Goal: Task Accomplishment & Management: Use online tool/utility

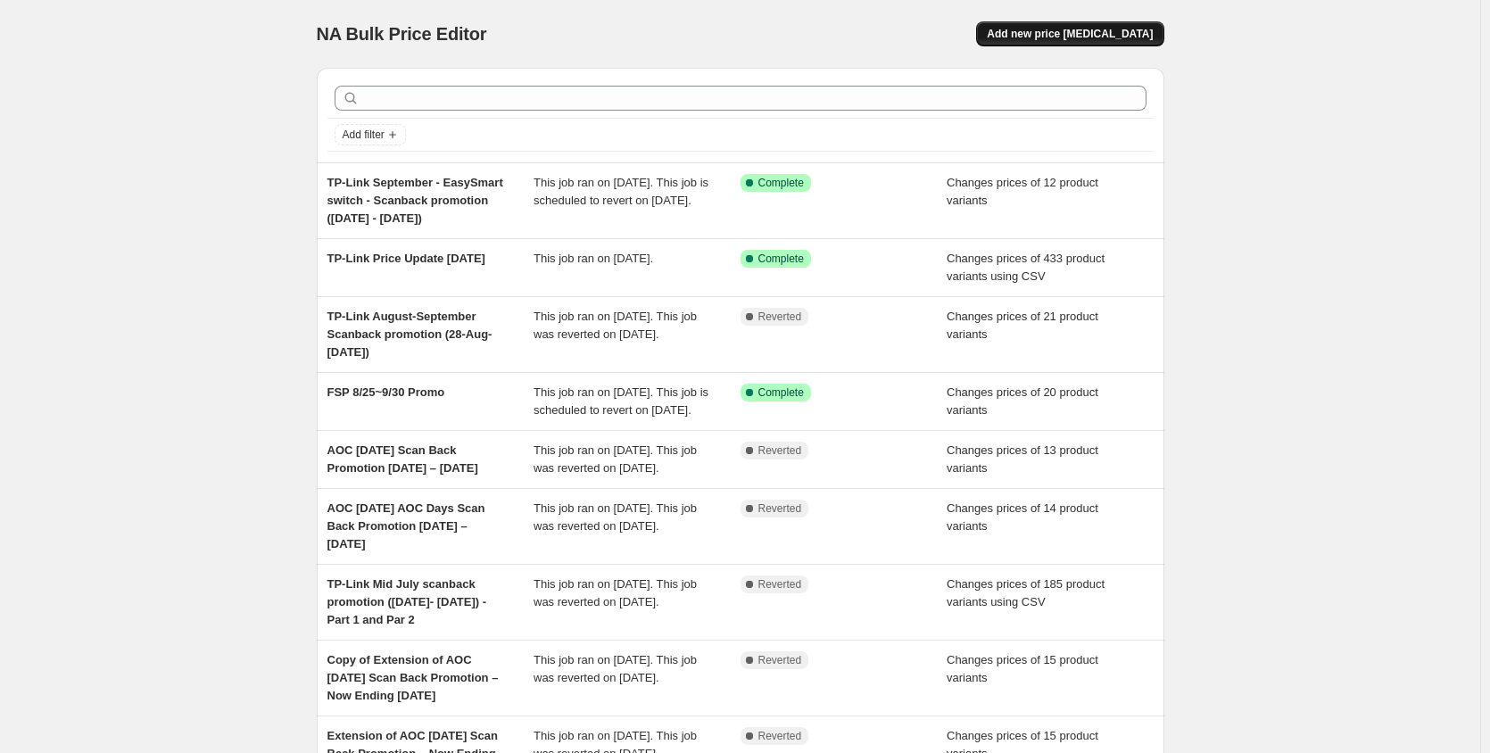
click at [1099, 33] on span "Add new price [MEDICAL_DATA]" at bounding box center [1070, 34] width 166 height 14
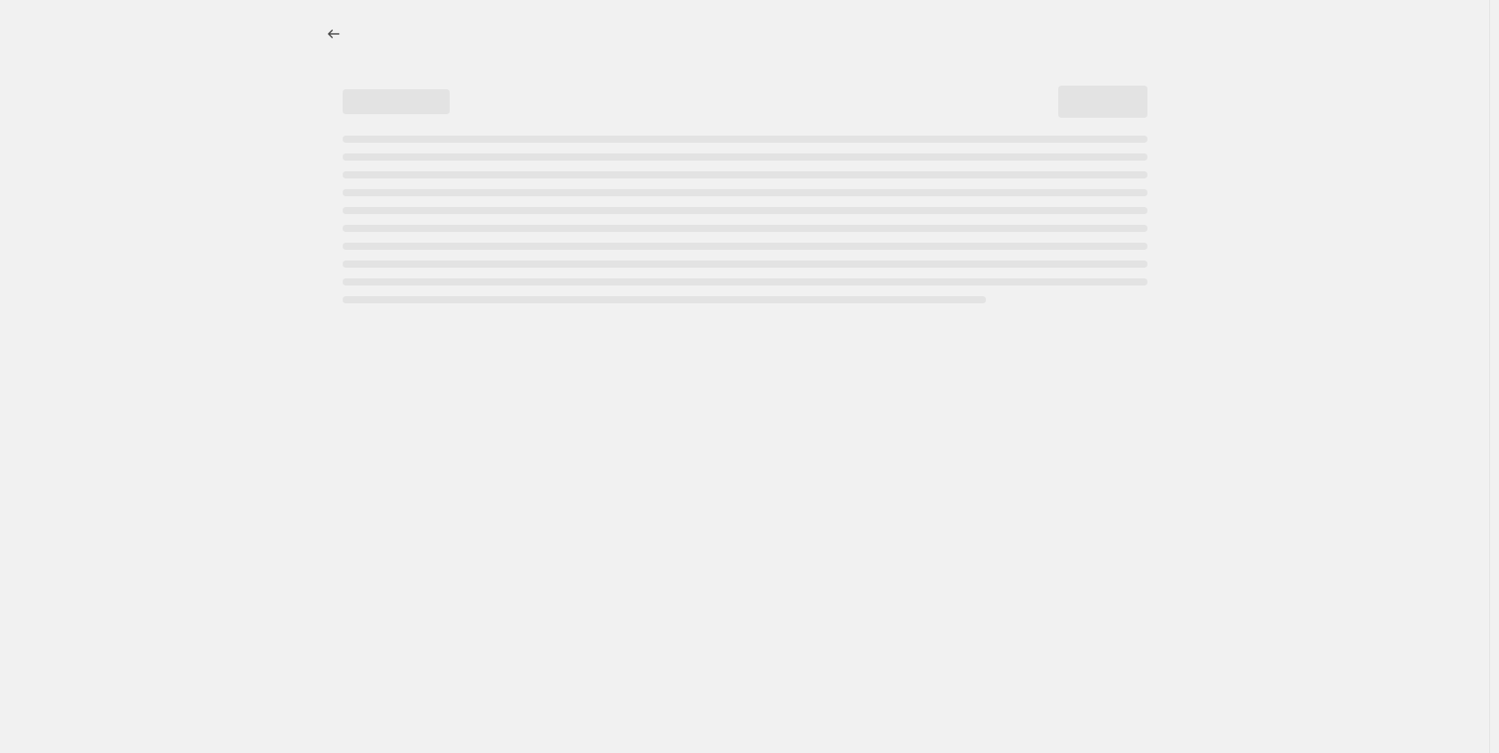
select select "percentage"
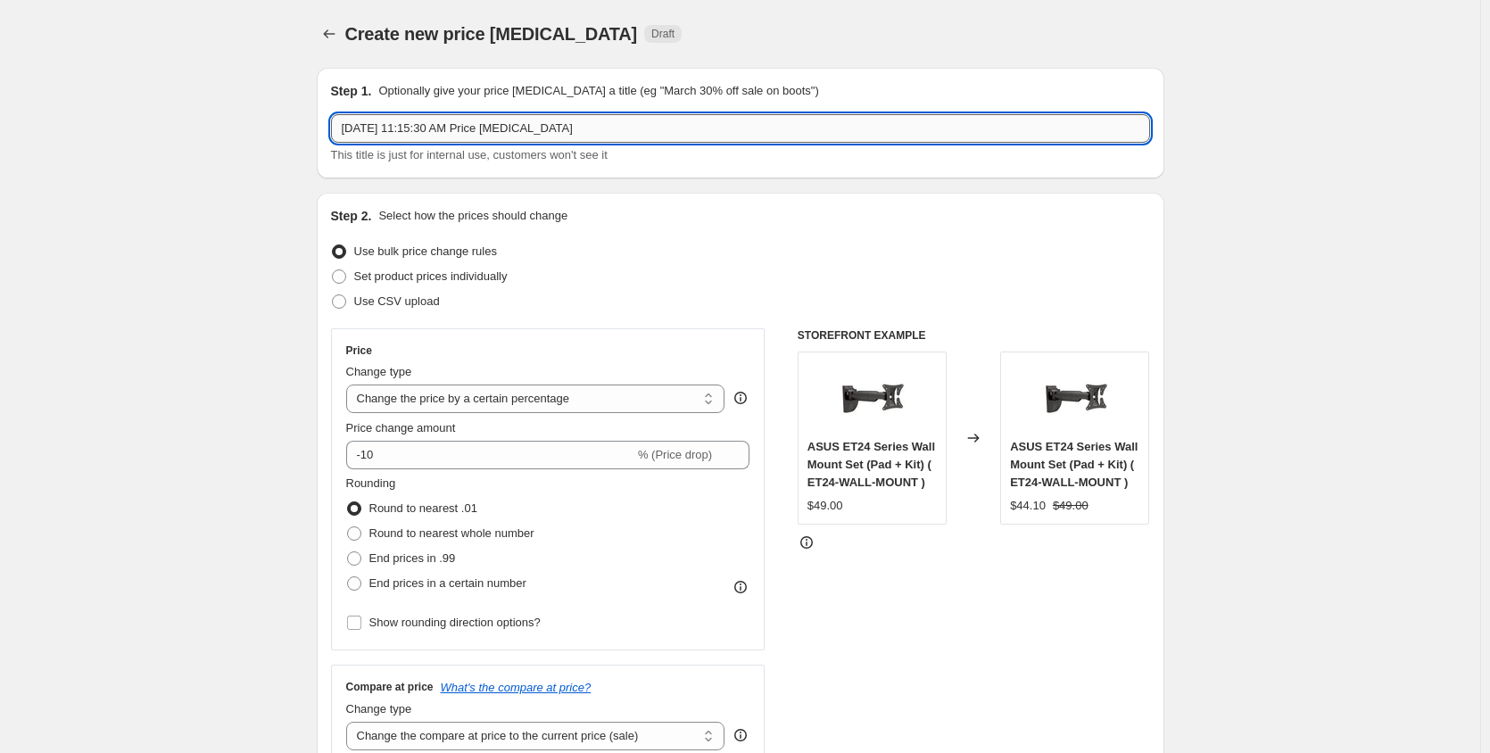
click at [576, 132] on input "[DATE] 11:15:30 AM Price [MEDICAL_DATA]" at bounding box center [740, 128] width 819 height 29
drag, startPoint x: 585, startPoint y: 128, endPoint x: 249, endPoint y: 129, distance: 336.3
paste input "AOC [DATE] Scan Back Promotion [DATE] – [DATE]"
type input "AOC [DATE] Scan Back Promotion [DATE] – [DATE]"
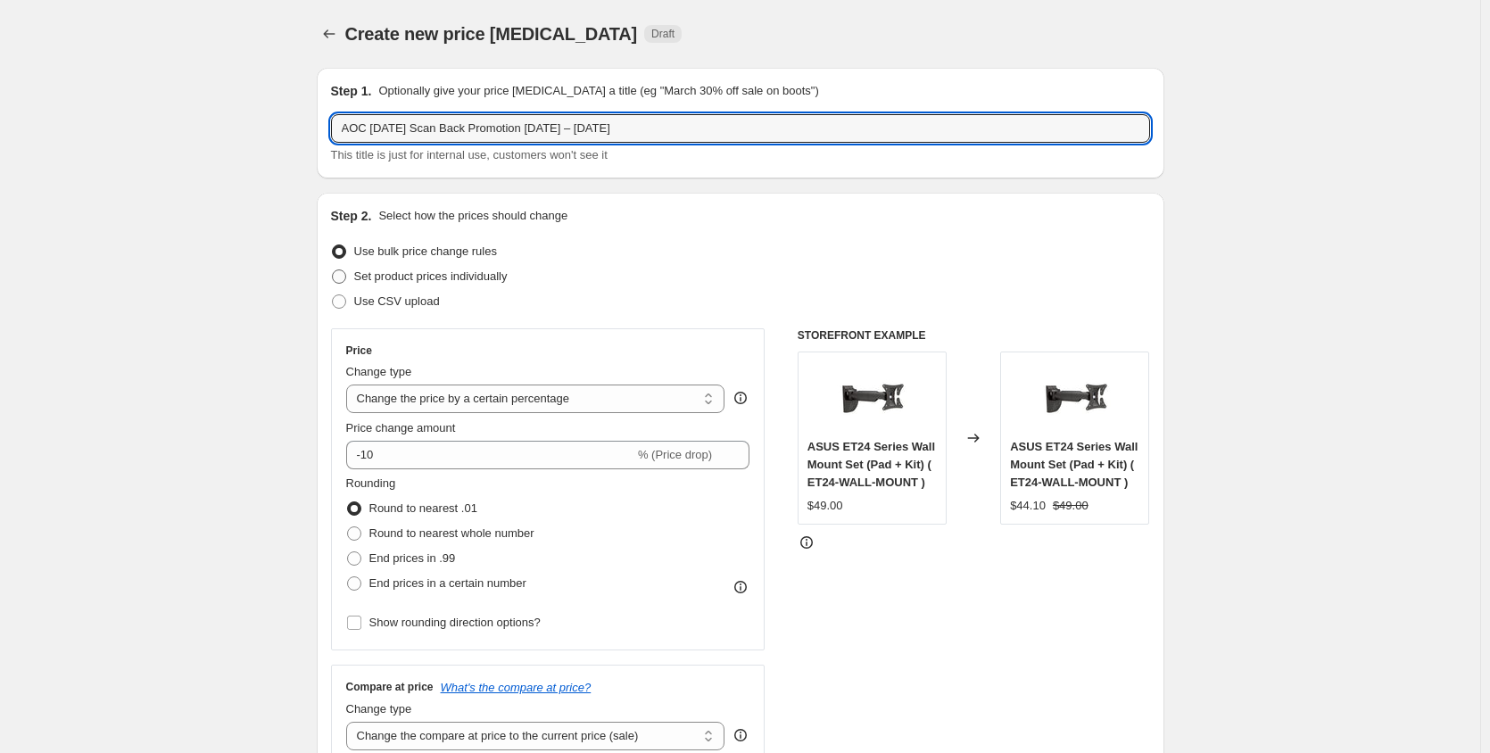
click at [346, 279] on span at bounding box center [339, 276] width 14 height 14
click at [333, 270] on input "Set product prices individually" at bounding box center [332, 269] width 1 height 1
radio input "true"
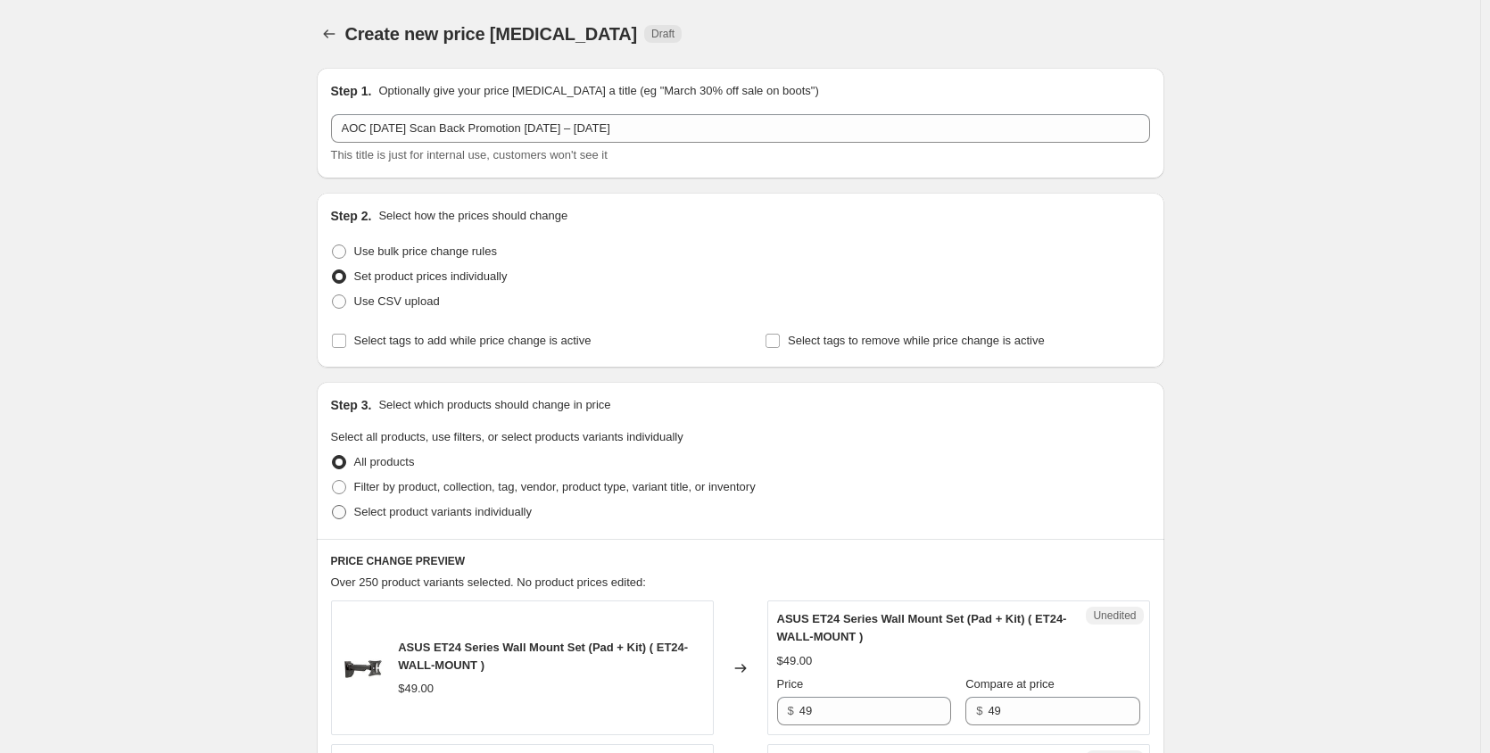
click at [352, 511] on label "Select product variants individually" at bounding box center [431, 512] width 201 height 25
click at [333, 506] on input "Select product variants individually" at bounding box center [332, 505] width 1 height 1
radio input "true"
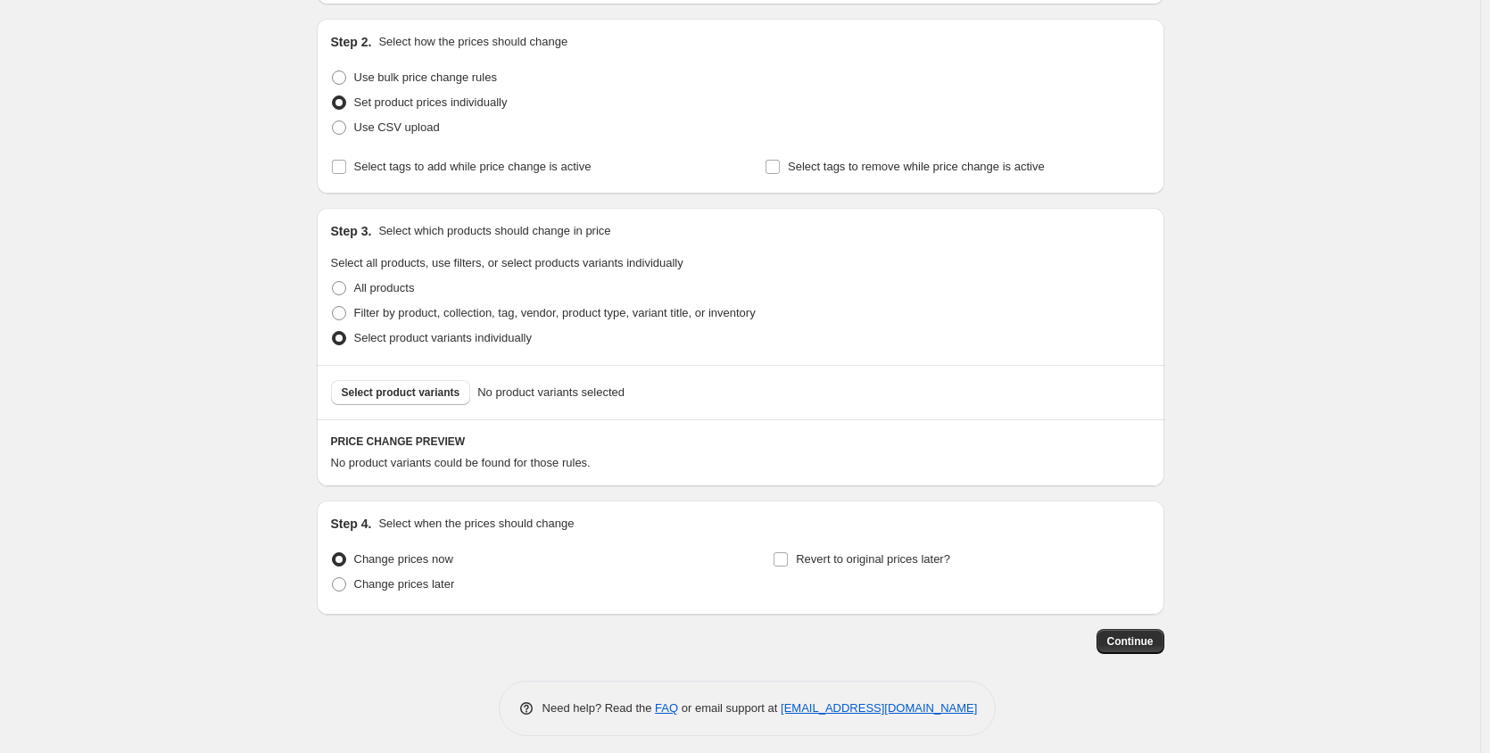
scroll to position [184, 0]
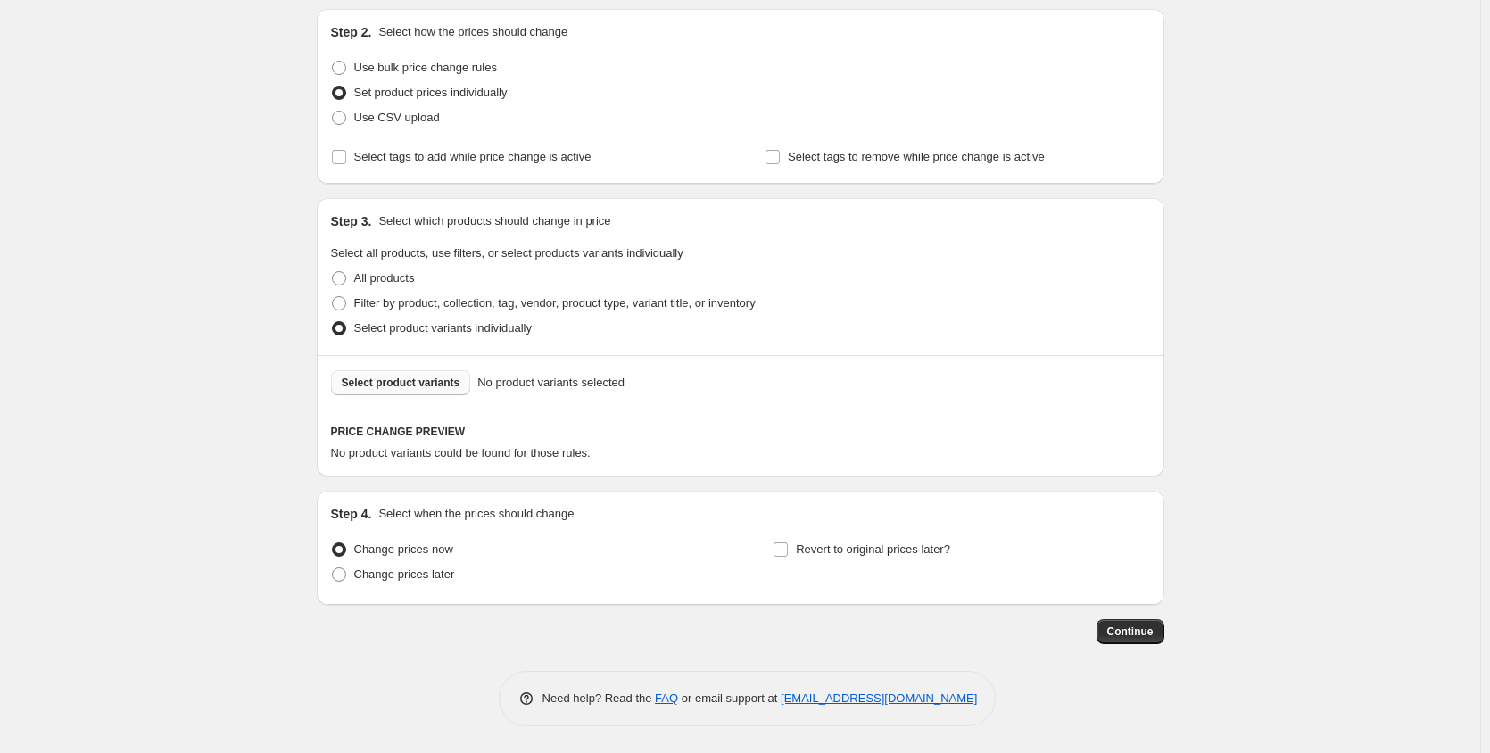
click at [384, 383] on span "Select product variants" at bounding box center [401, 383] width 119 height 14
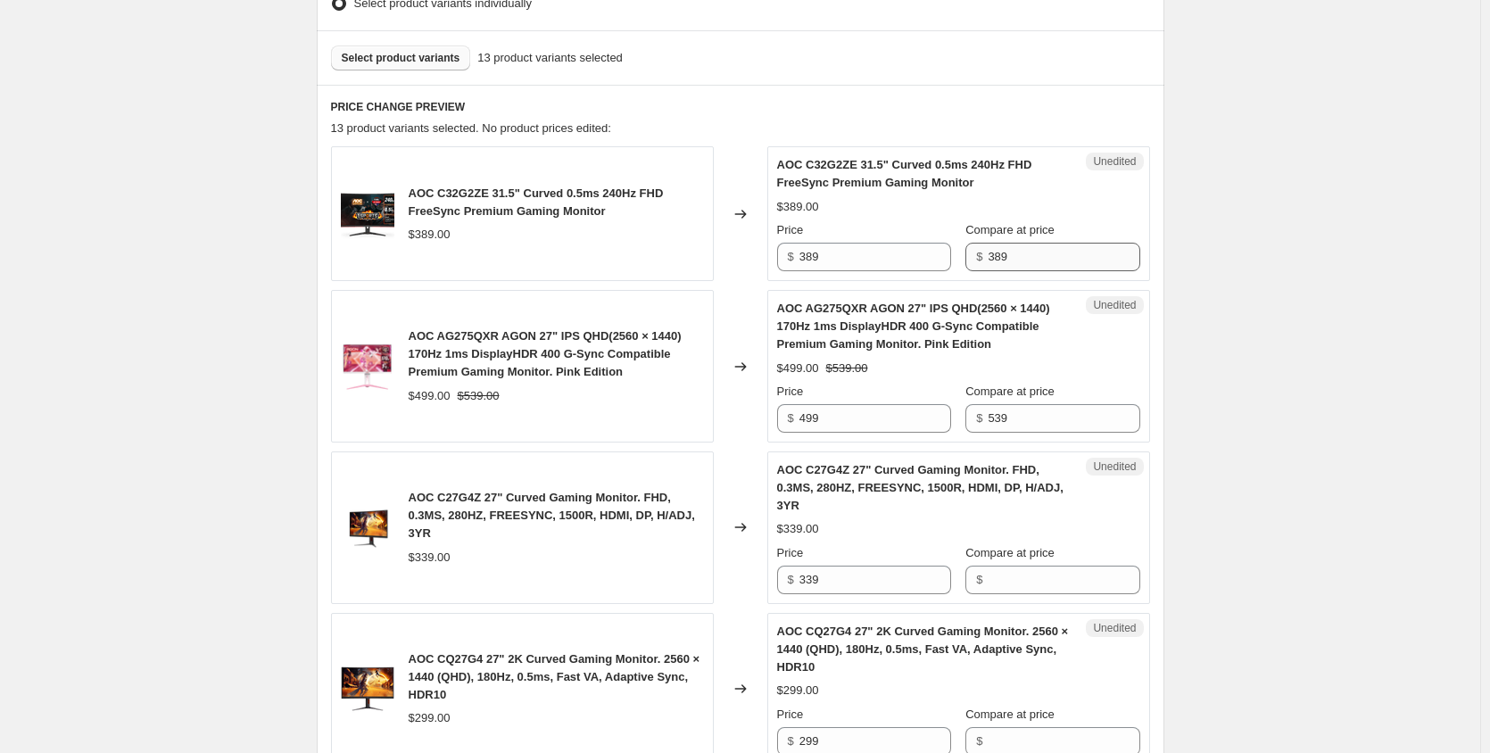
scroll to position [541, 0]
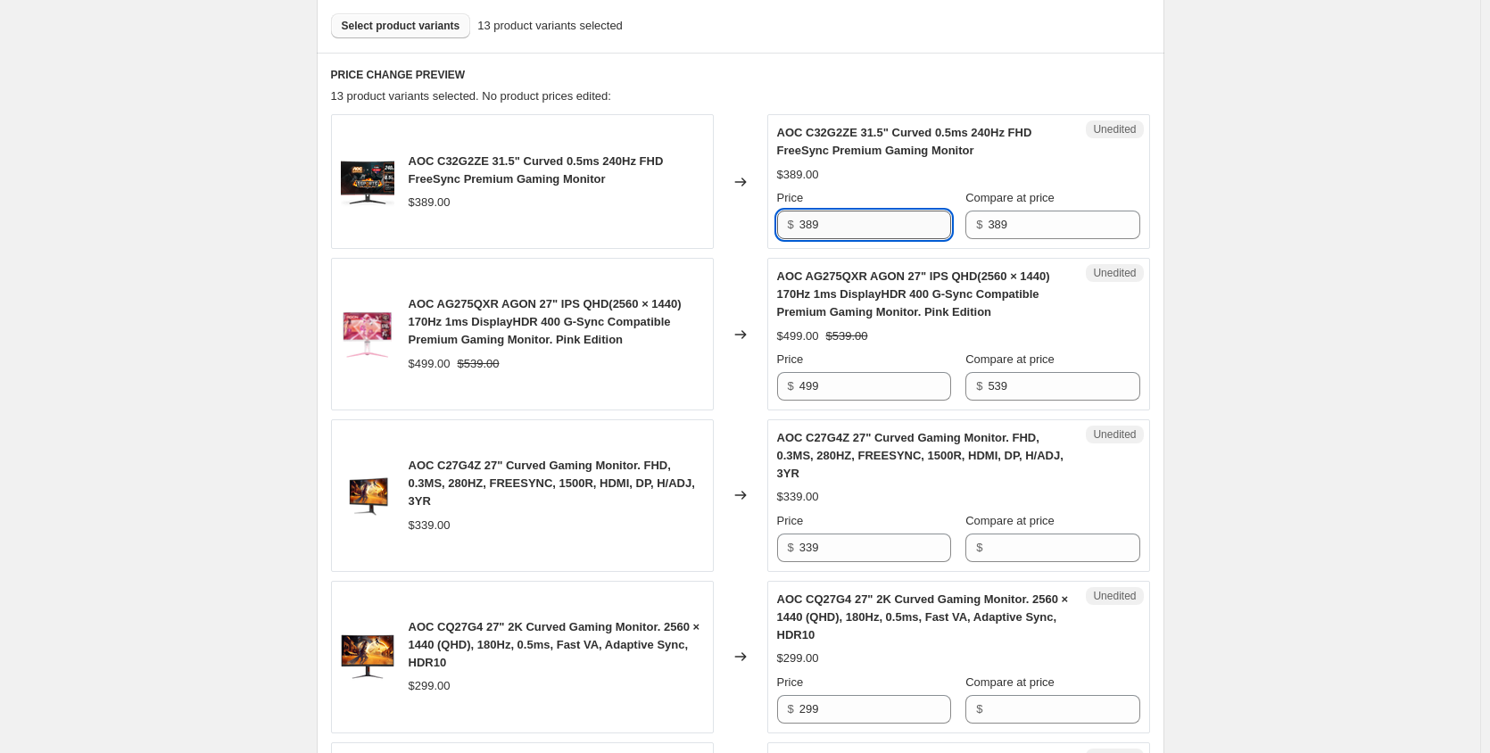
click at [822, 235] on input "389" at bounding box center [875, 225] width 152 height 29
type input "299"
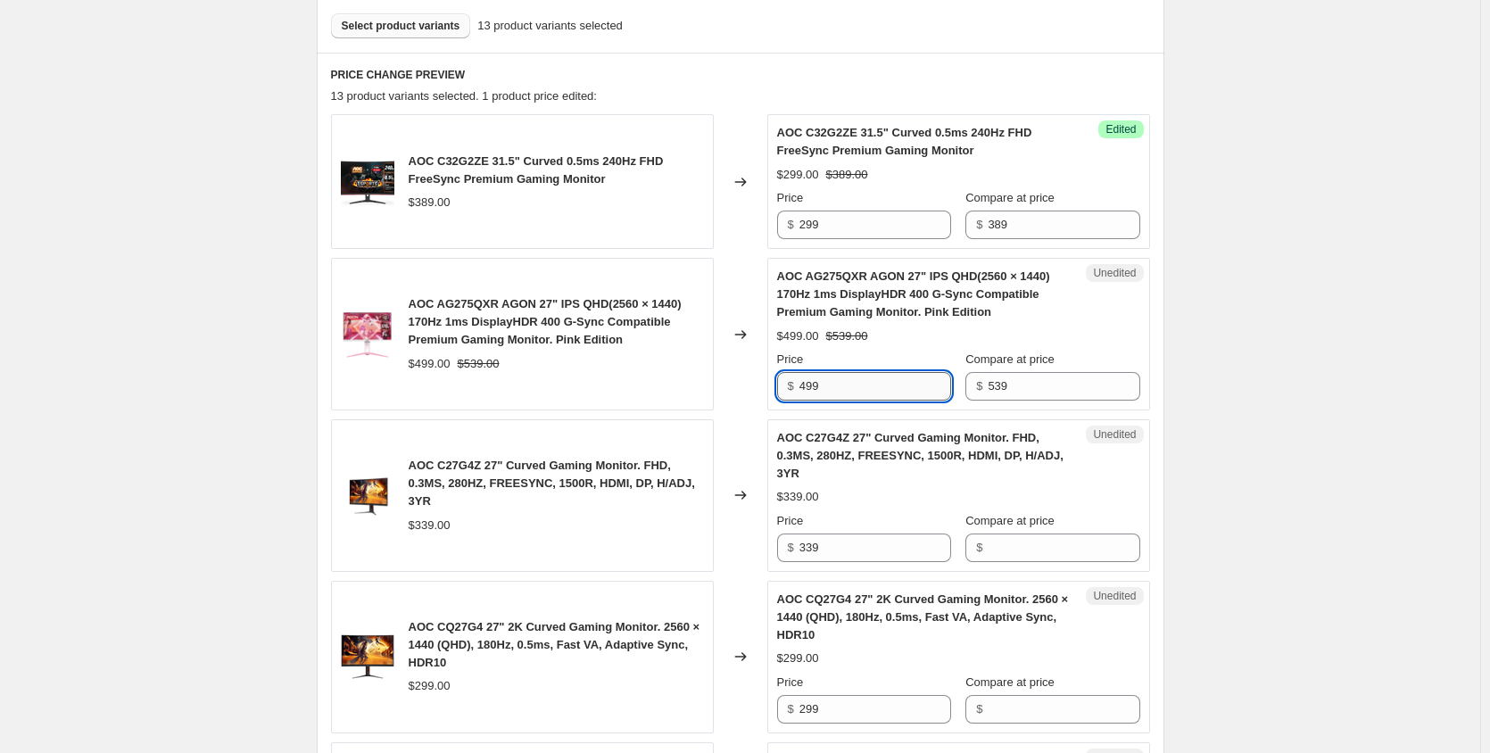
click at [850, 392] on input "499" at bounding box center [875, 386] width 152 height 29
click at [851, 392] on input "499" at bounding box center [875, 386] width 152 height 29
click at [992, 391] on input "539" at bounding box center [1063, 386] width 152 height 29
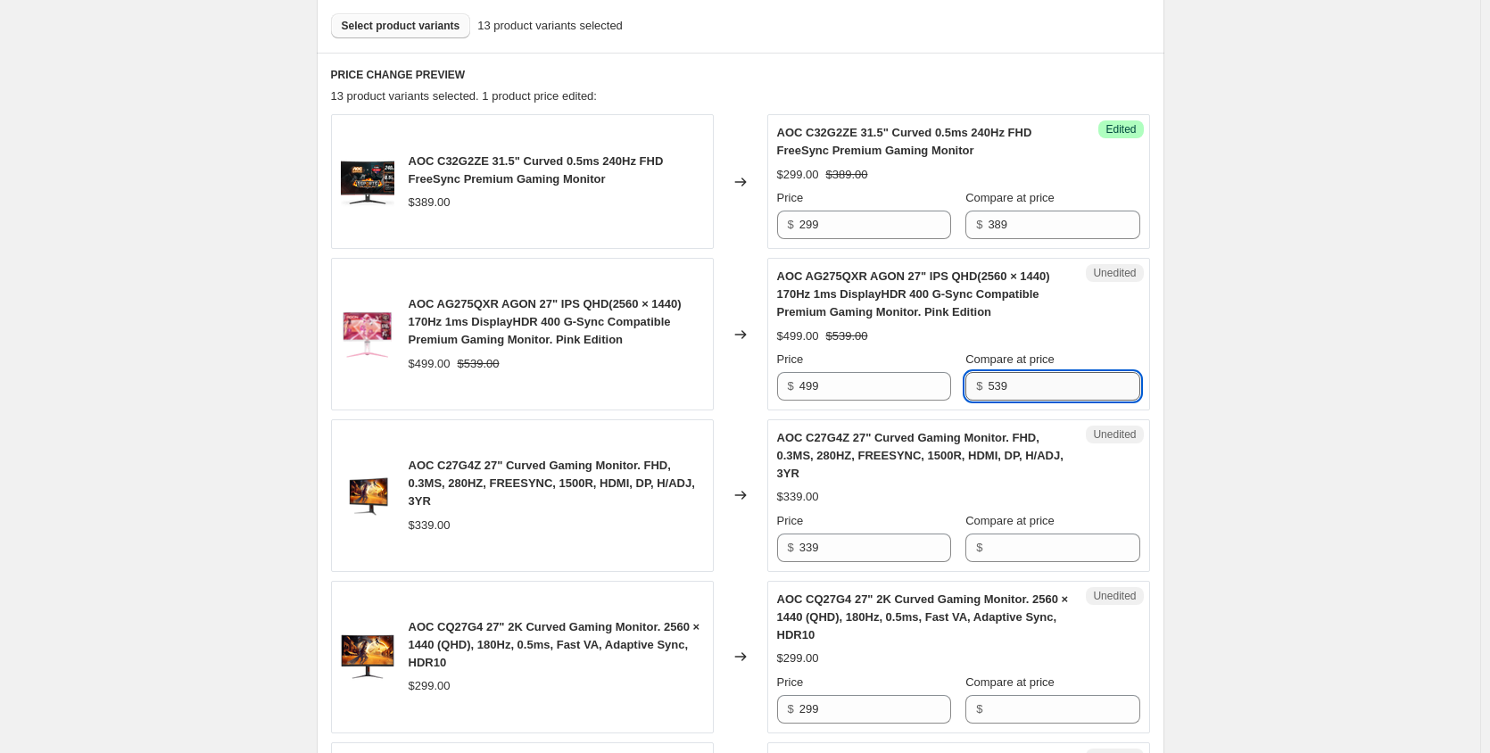
click at [992, 391] on input "539" at bounding box center [1063, 386] width 152 height 29
type input "499"
click at [866, 401] on div "Unedited AOC AG275QXR AGON 27" IPS QHD(2560 × 1440) 170Hz 1ms DisplayHDR 400 G-…" at bounding box center [958, 334] width 383 height 153
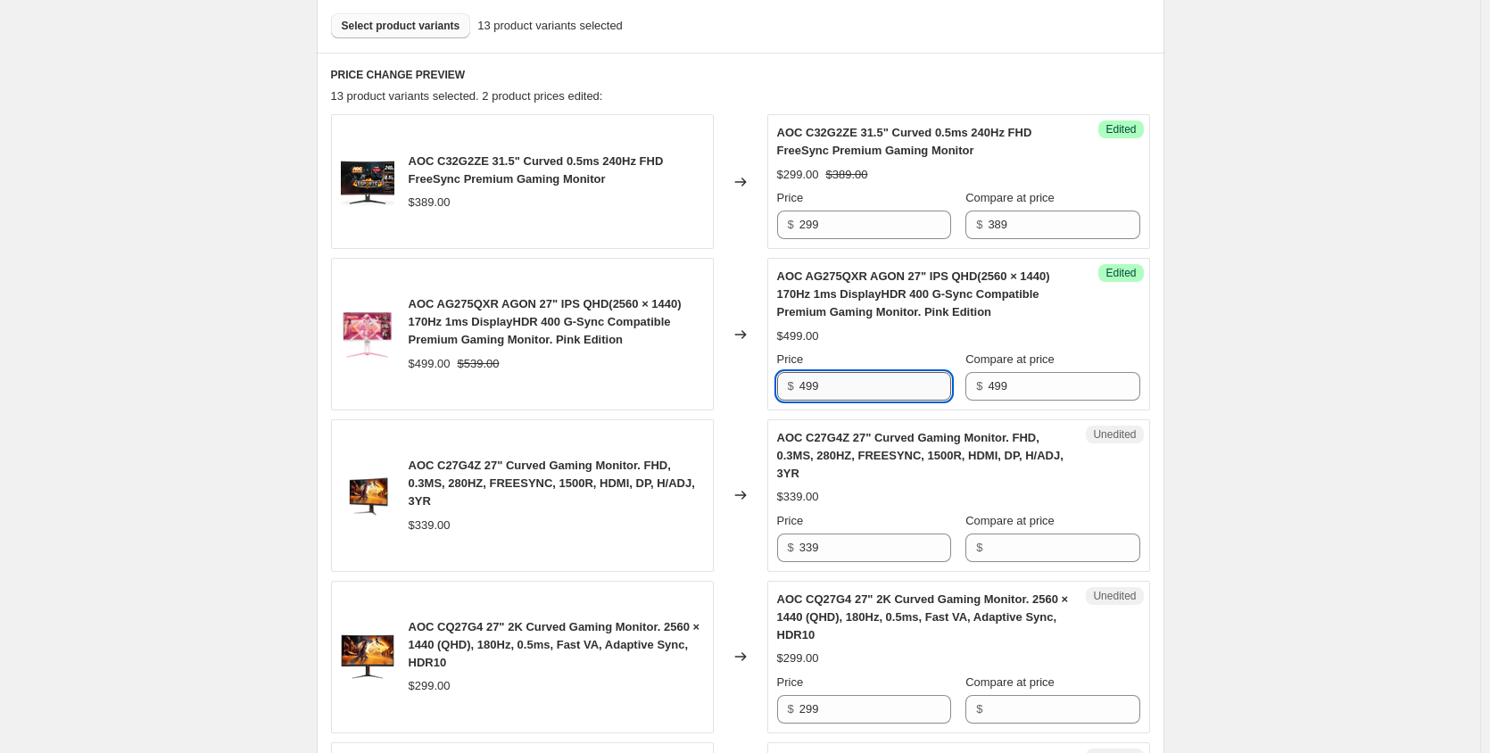
click at [861, 392] on input "499" at bounding box center [875, 386] width 152 height 29
type input "399"
click at [835, 552] on input "339" at bounding box center [875, 547] width 152 height 29
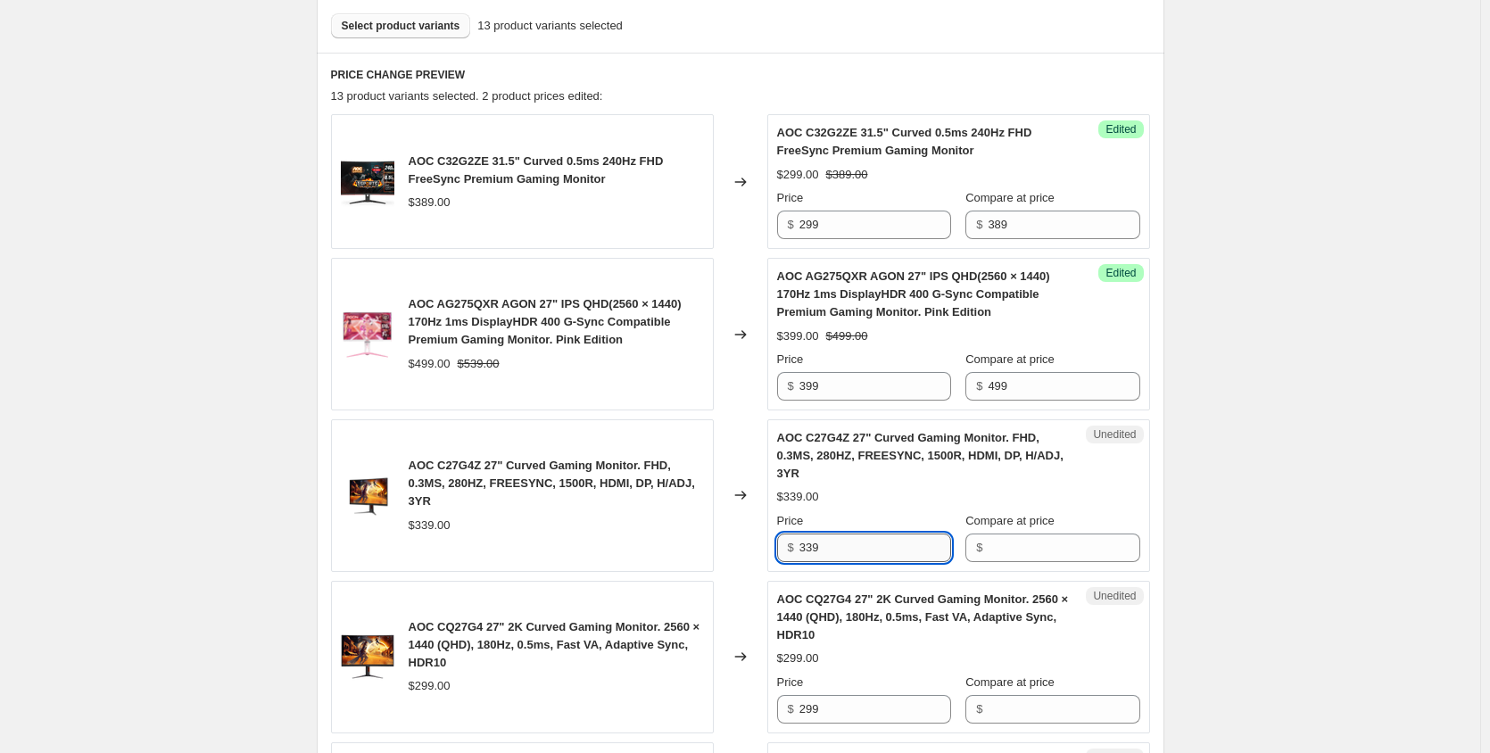
click at [835, 552] on input "339" at bounding box center [875, 547] width 152 height 29
click at [1013, 553] on input "Compare at price" at bounding box center [1063, 547] width 152 height 29
type input "339"
click at [868, 552] on input "339" at bounding box center [875, 547] width 152 height 29
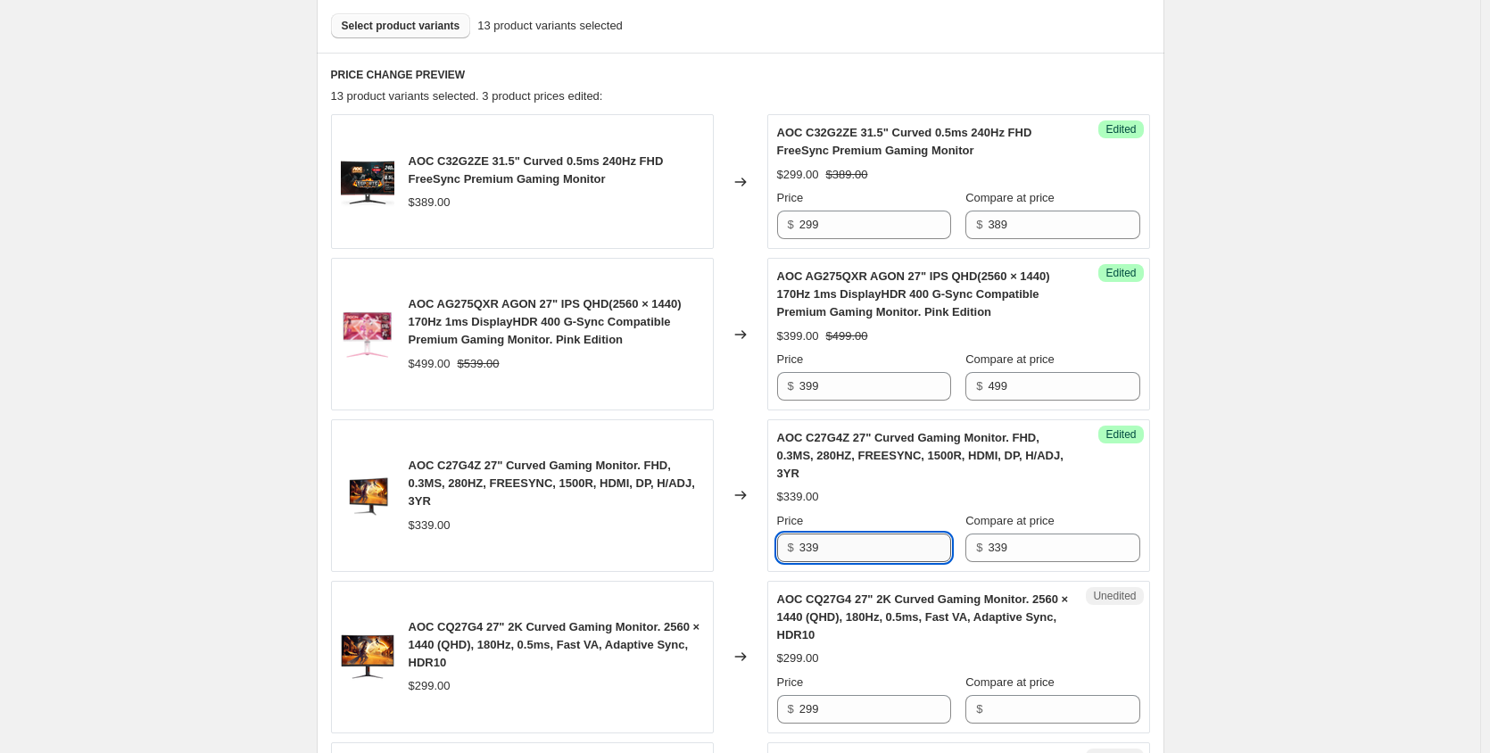
click at [868, 552] on input "339" at bounding box center [875, 547] width 152 height 29
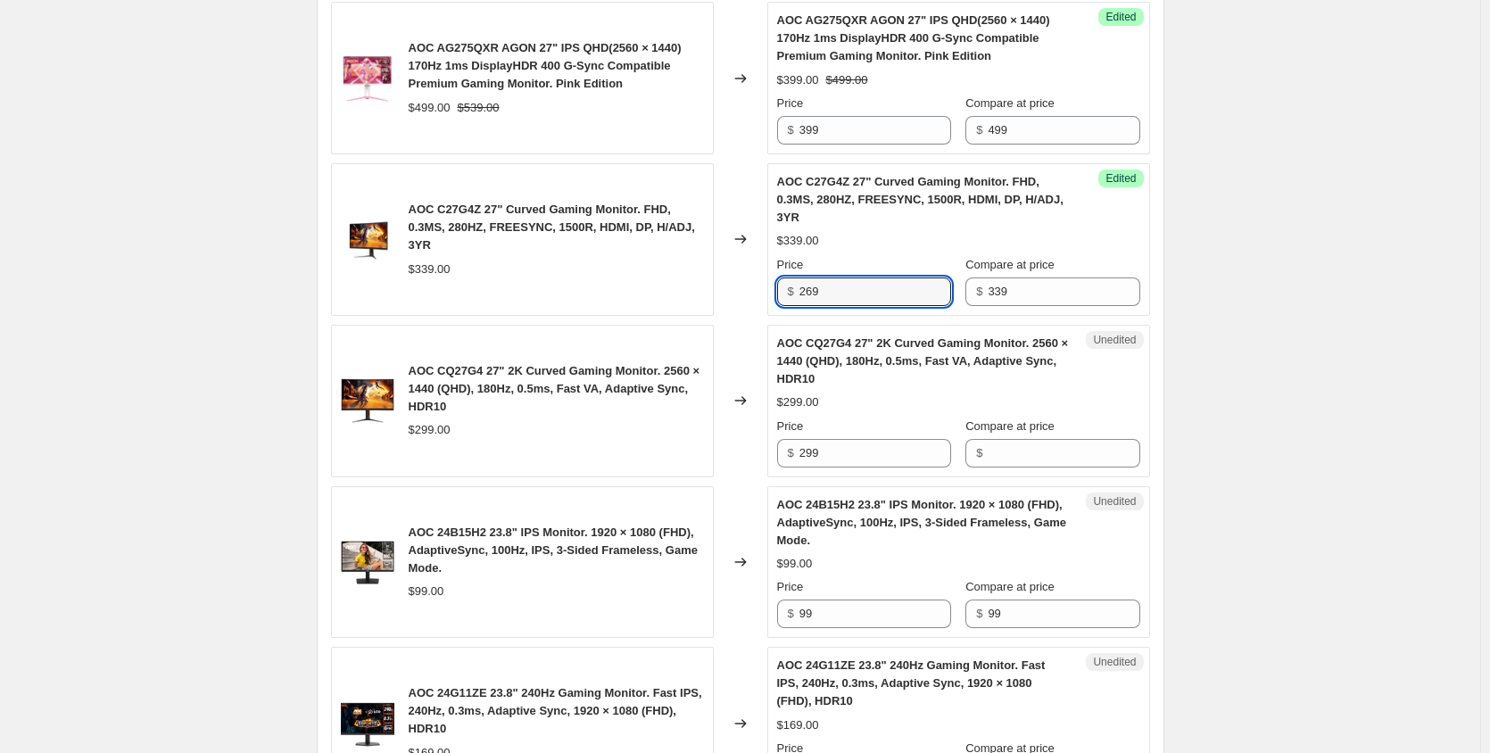
scroll to position [808, 0]
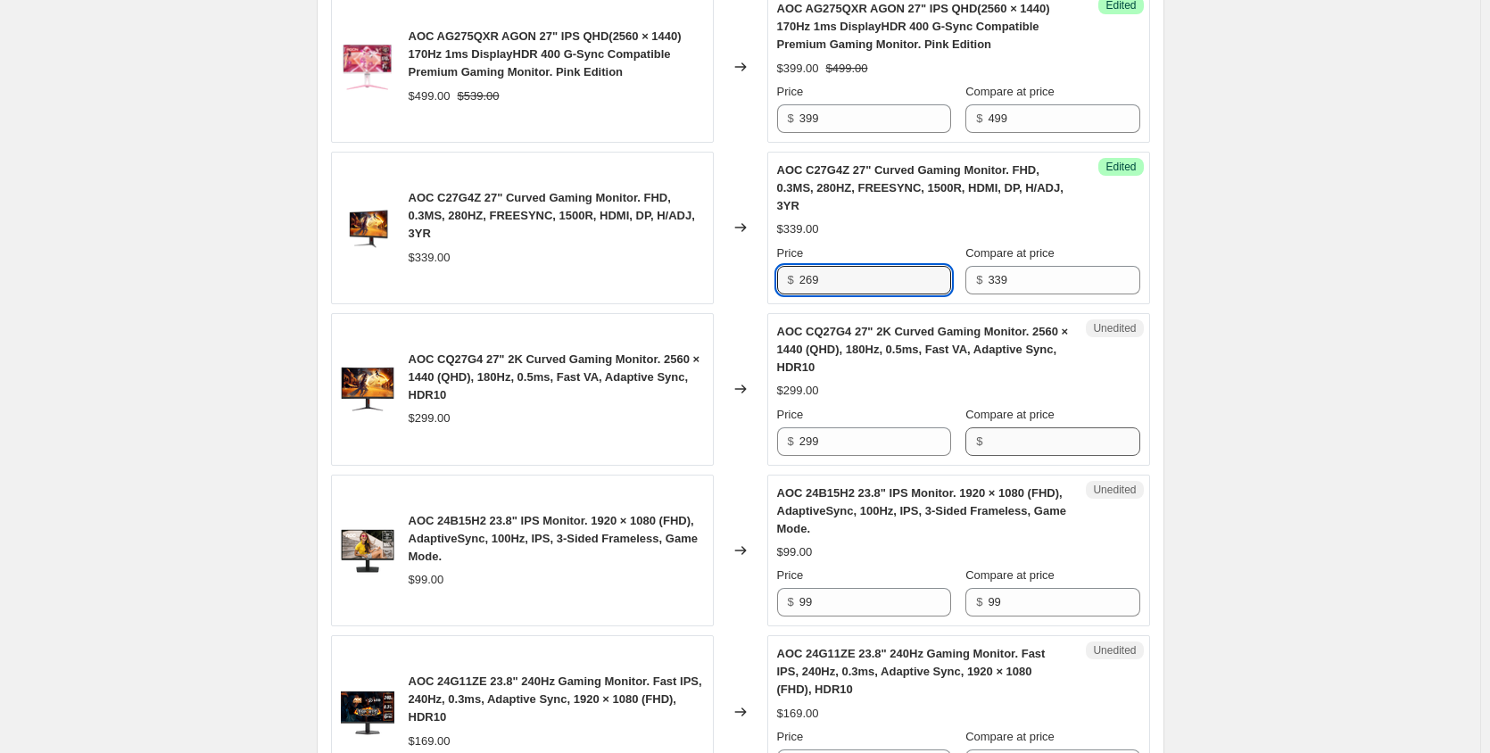
type input "269"
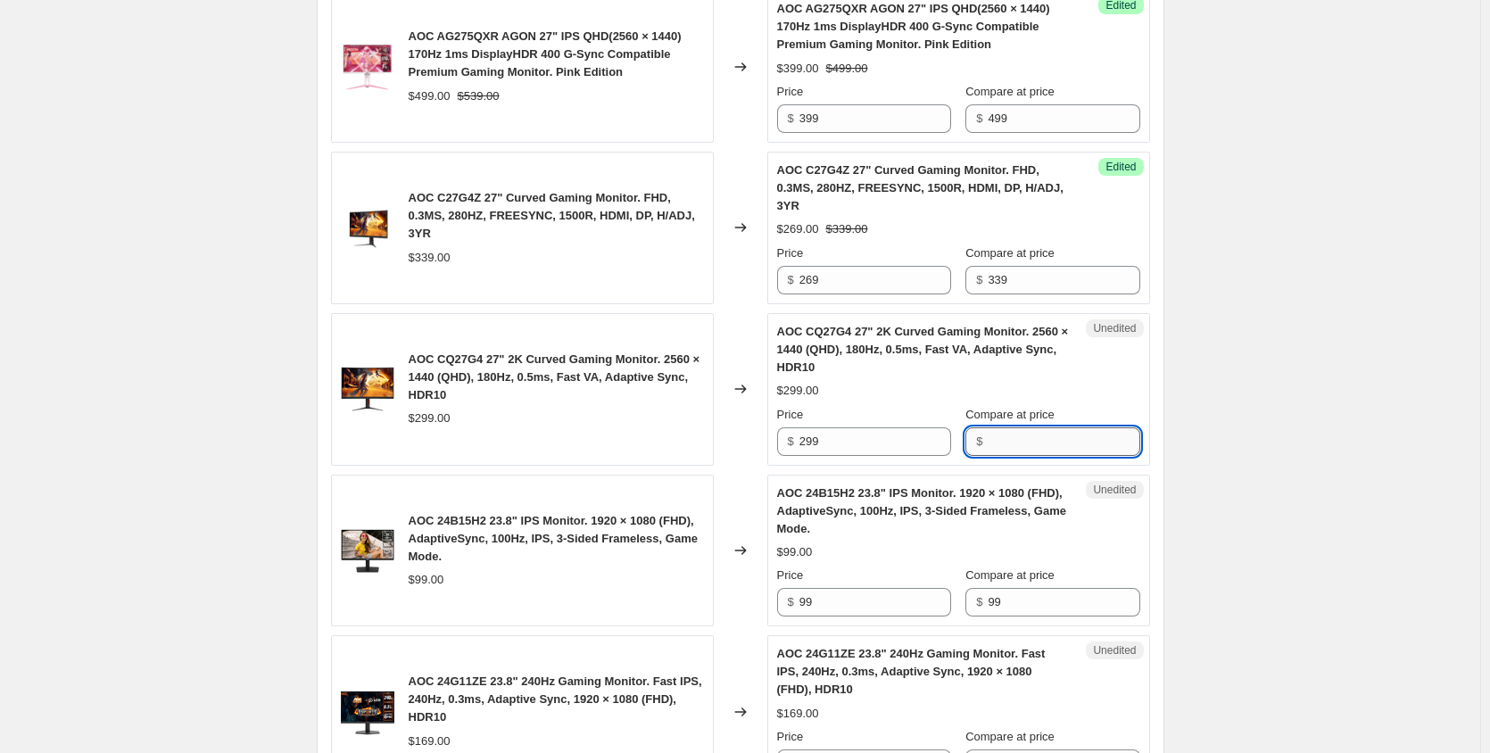
click at [1028, 448] on input "Compare at price" at bounding box center [1063, 441] width 152 height 29
type input "299"
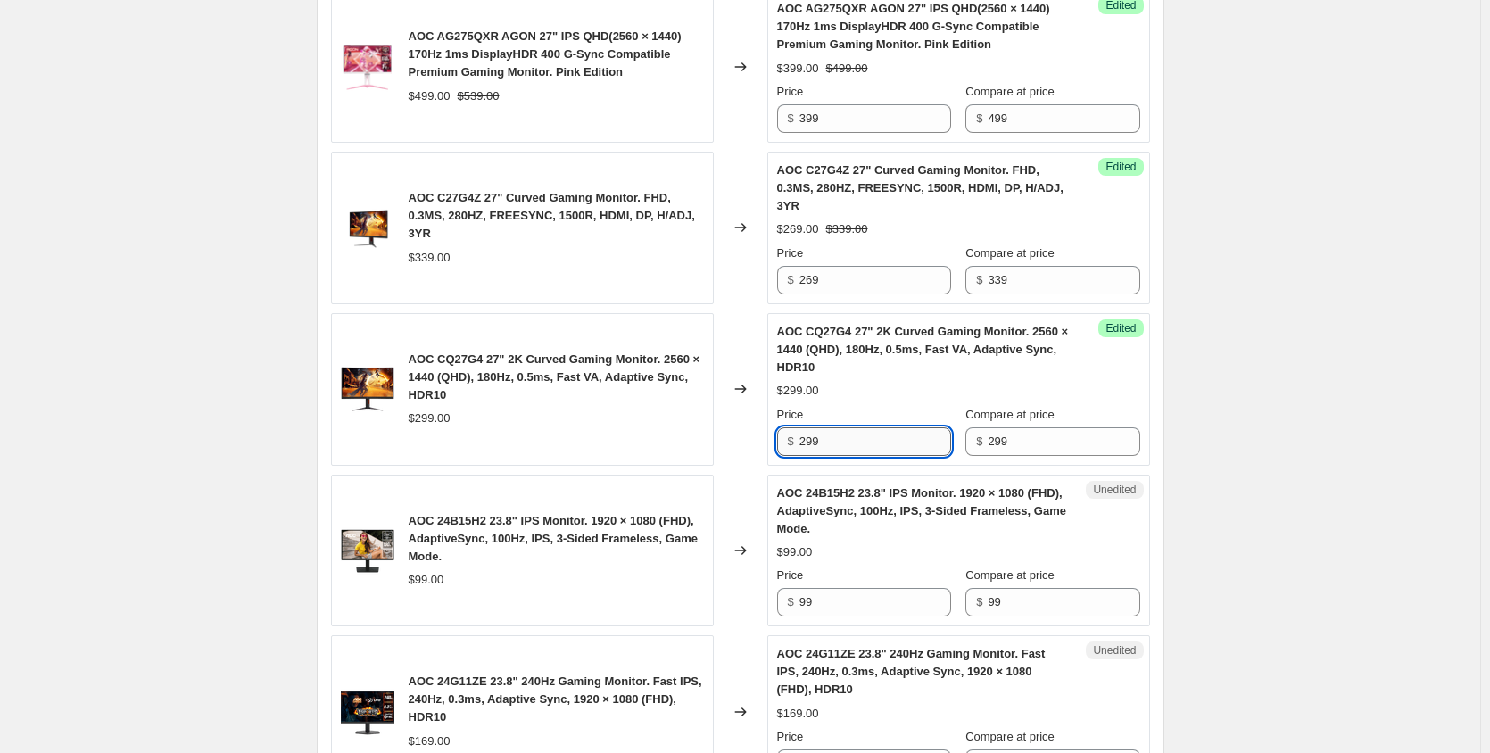
click at [880, 442] on input "299" at bounding box center [875, 441] width 152 height 29
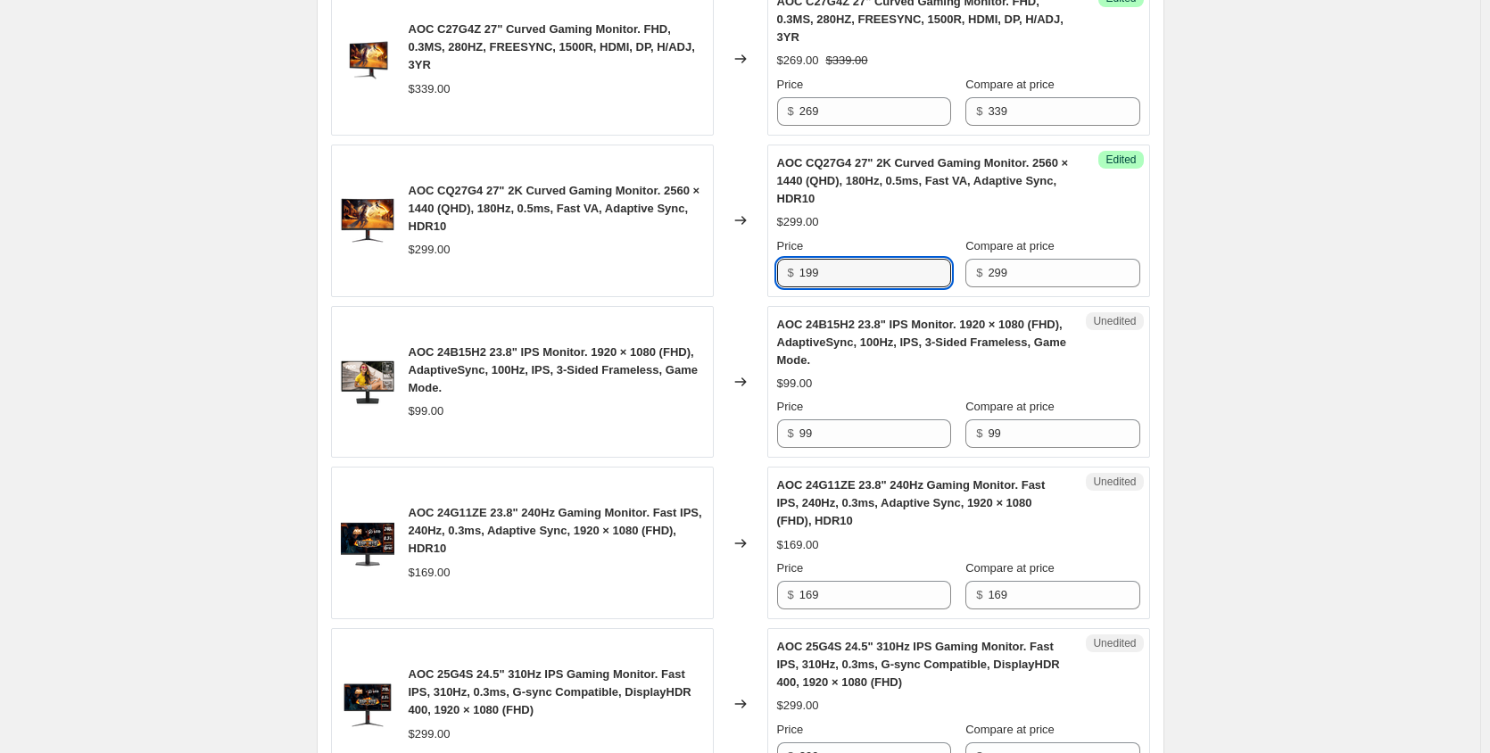
scroll to position [987, 0]
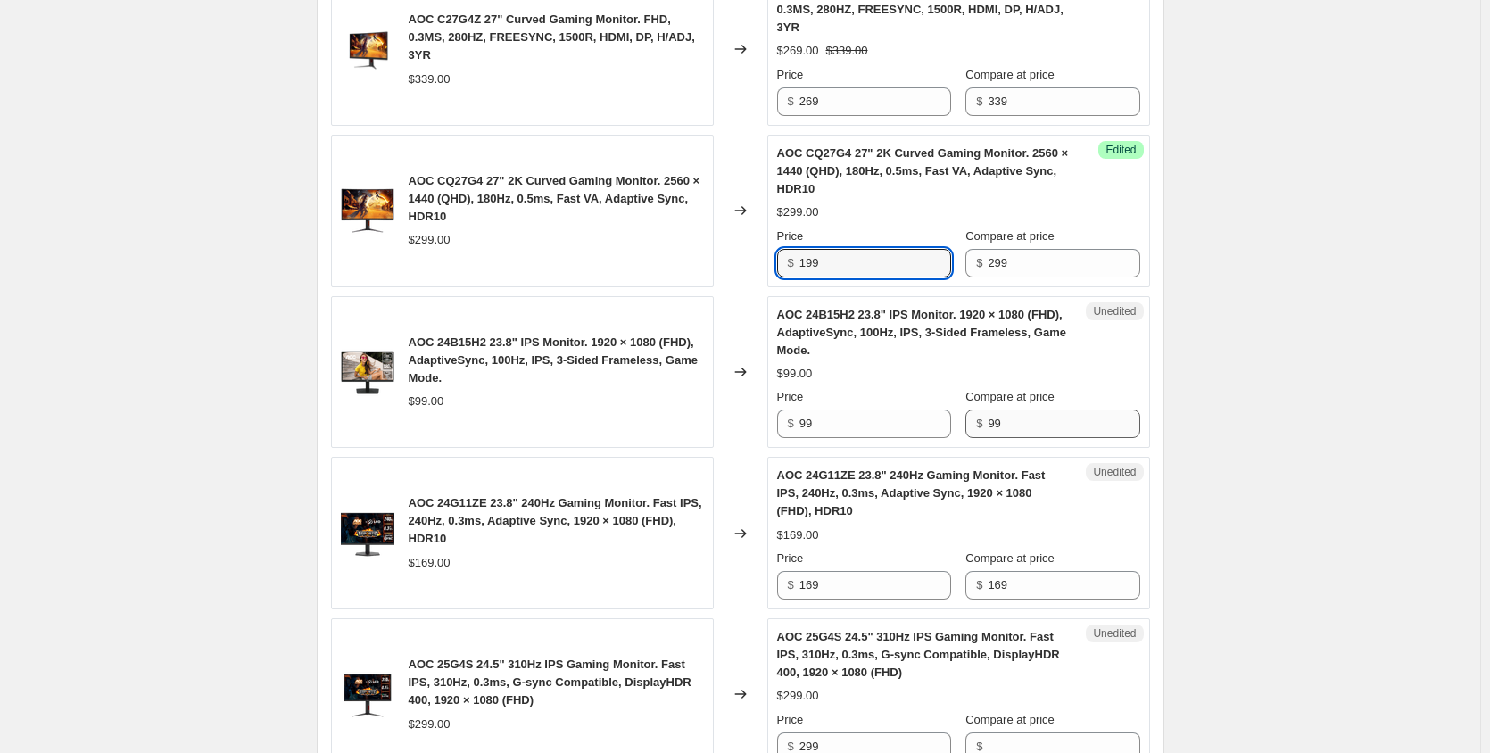
type input "199"
click at [1028, 428] on input "99" at bounding box center [1063, 423] width 152 height 29
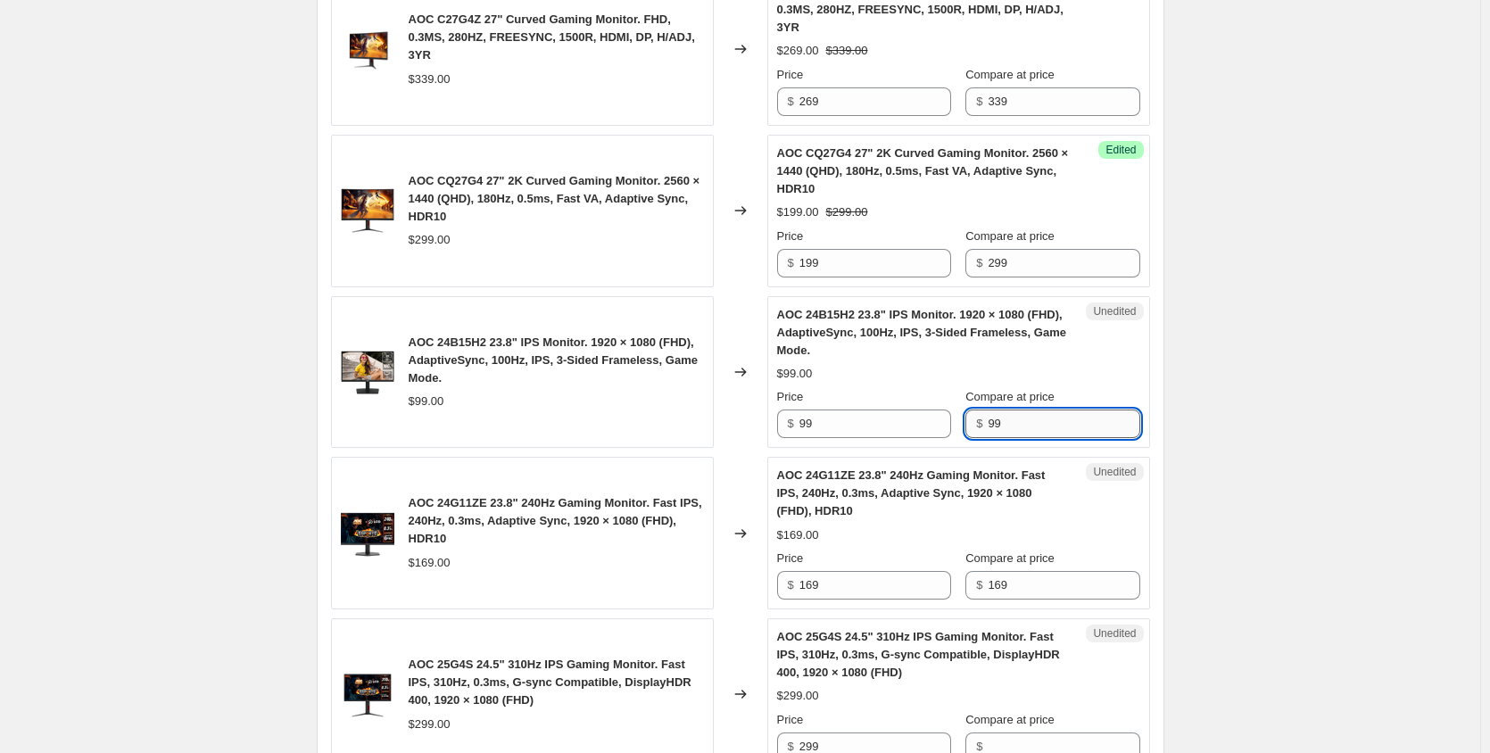
click at [1028, 428] on input "99" at bounding box center [1063, 423] width 152 height 29
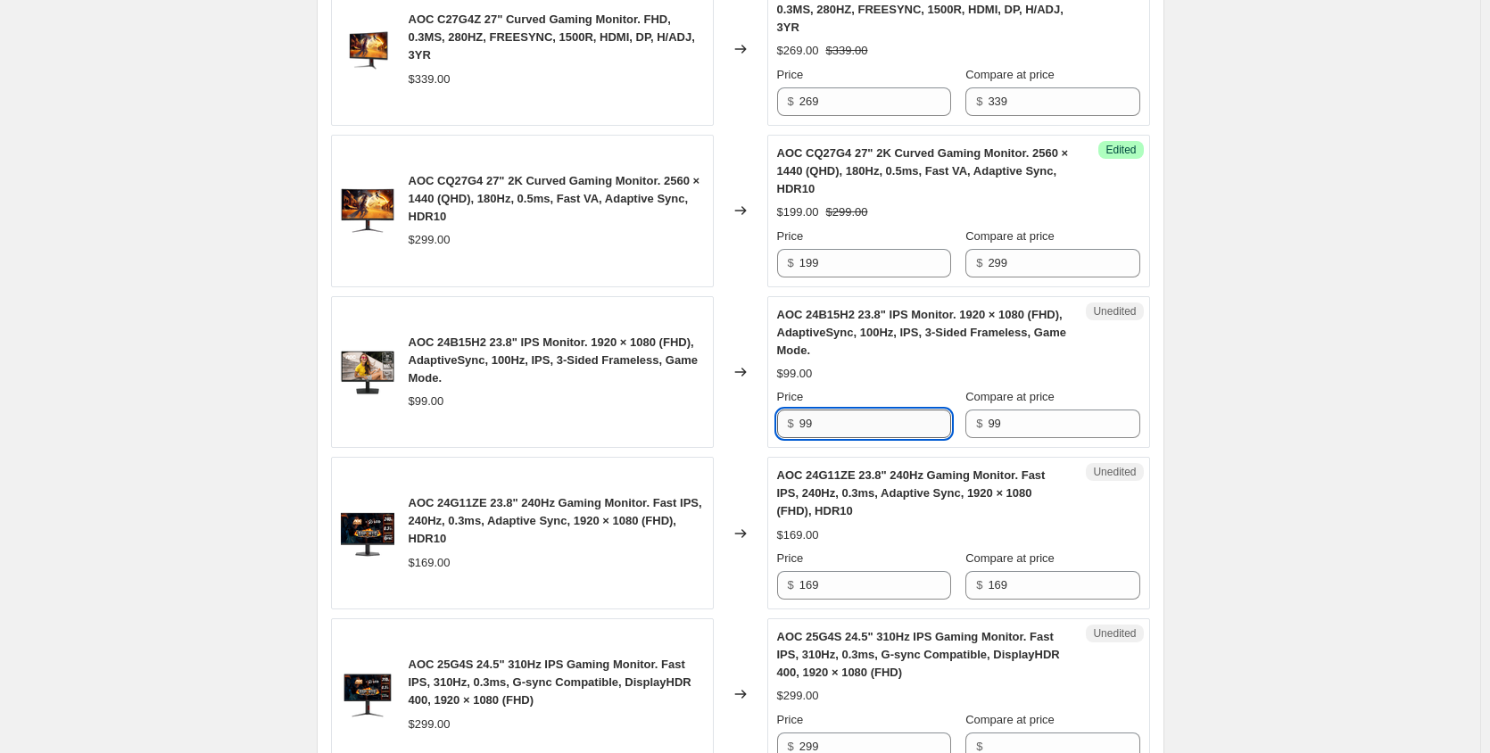
click at [830, 413] on input "99" at bounding box center [875, 423] width 152 height 29
type input "89"
click at [1284, 402] on div "Create new price [MEDICAL_DATA]. This page is ready Create new price [MEDICAL_D…" at bounding box center [740, 531] width 1480 height 3037
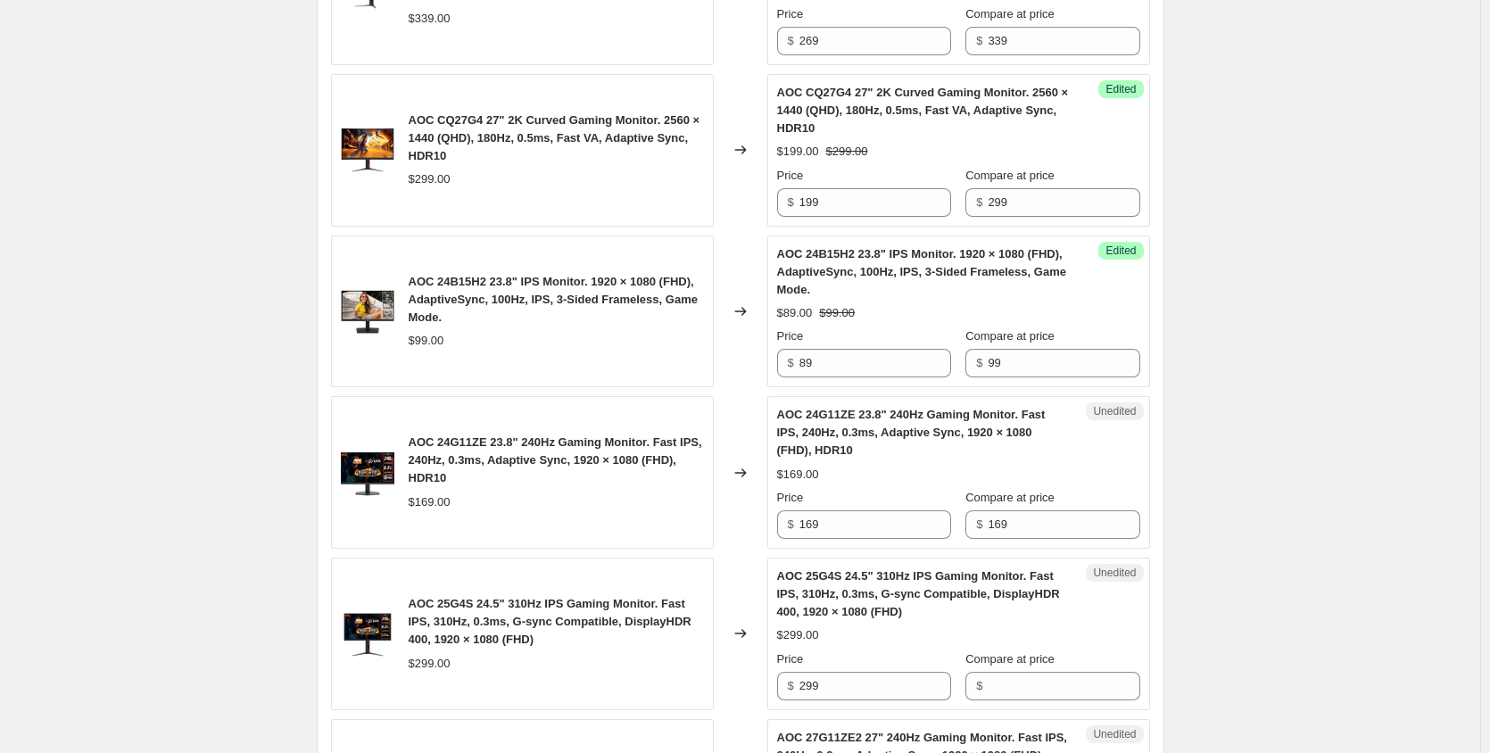
scroll to position [1076, 0]
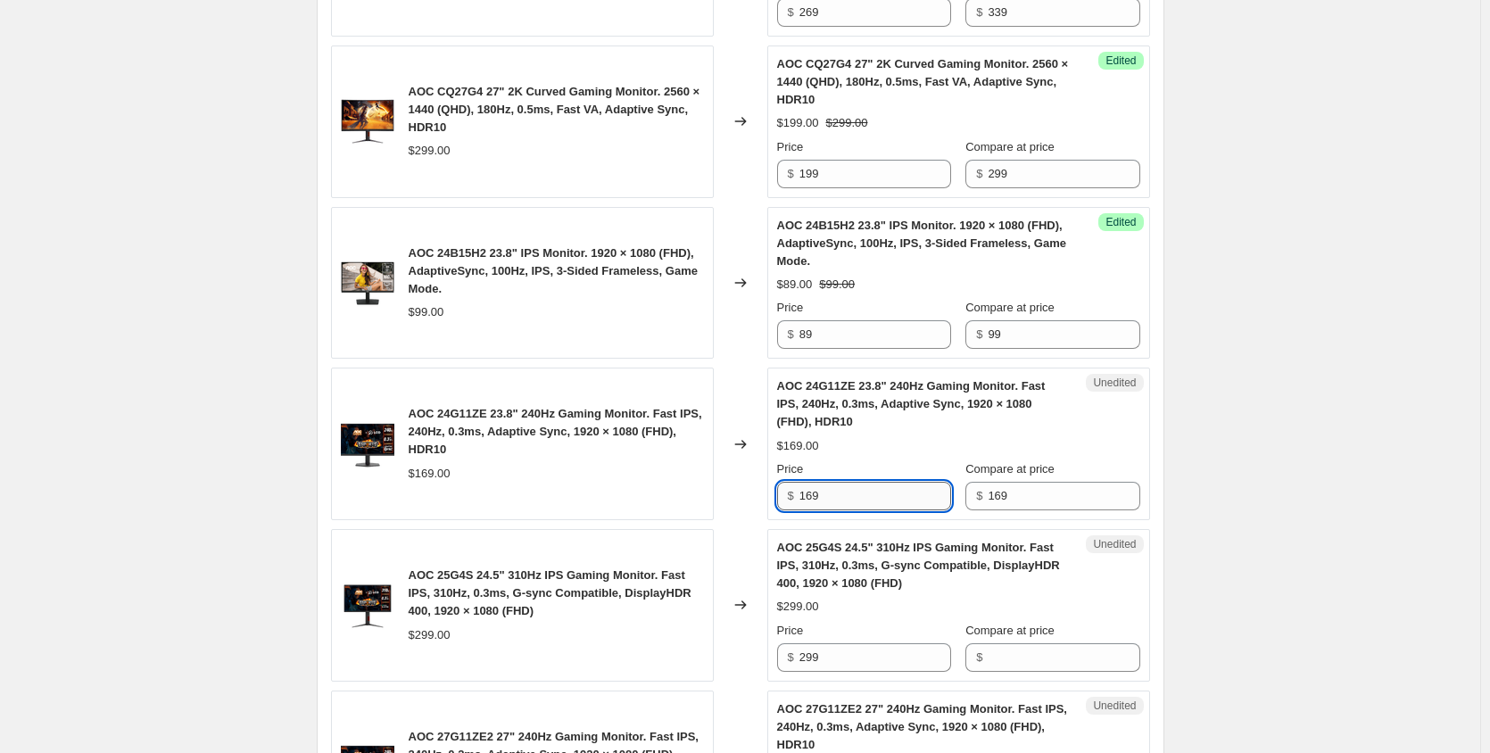
click at [834, 497] on input "169" at bounding box center [875, 496] width 152 height 29
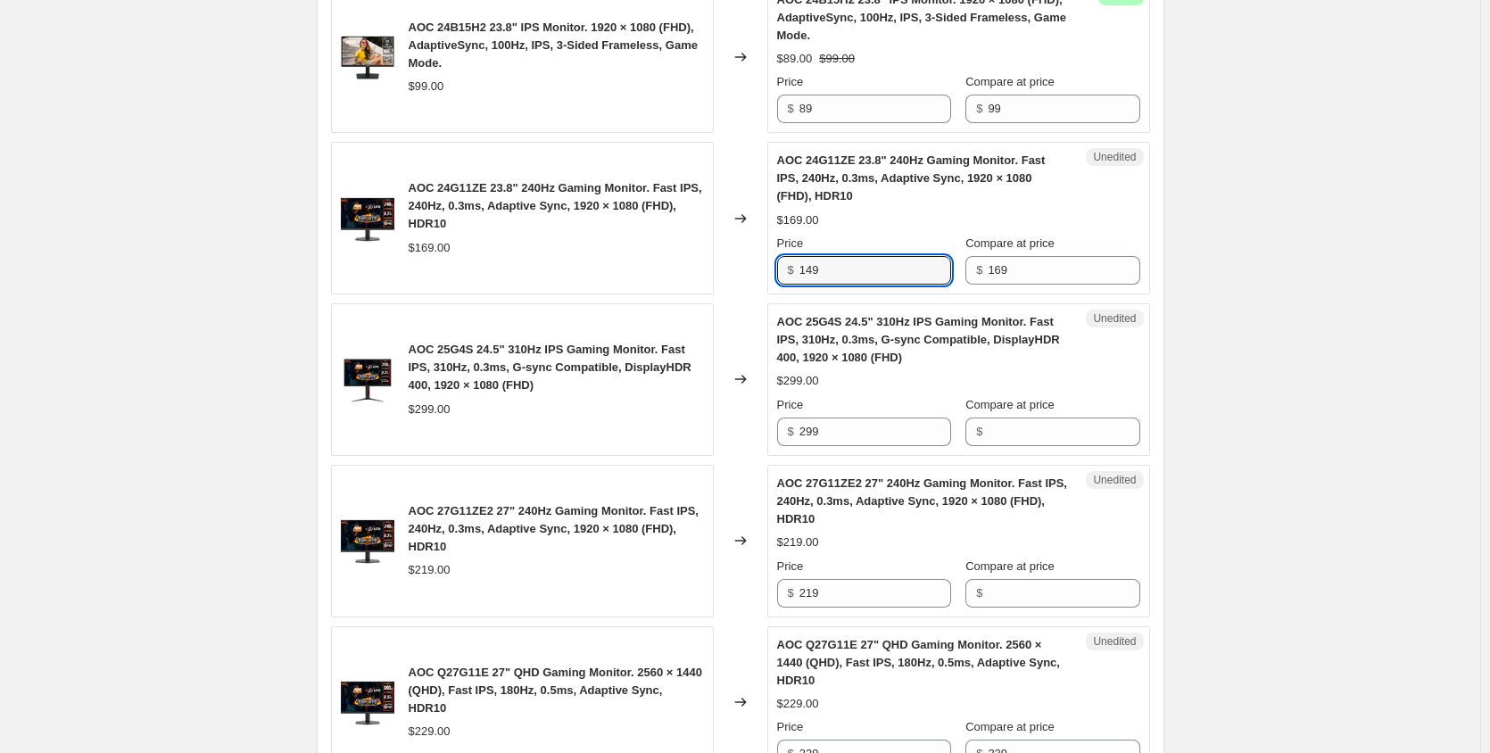
scroll to position [1343, 0]
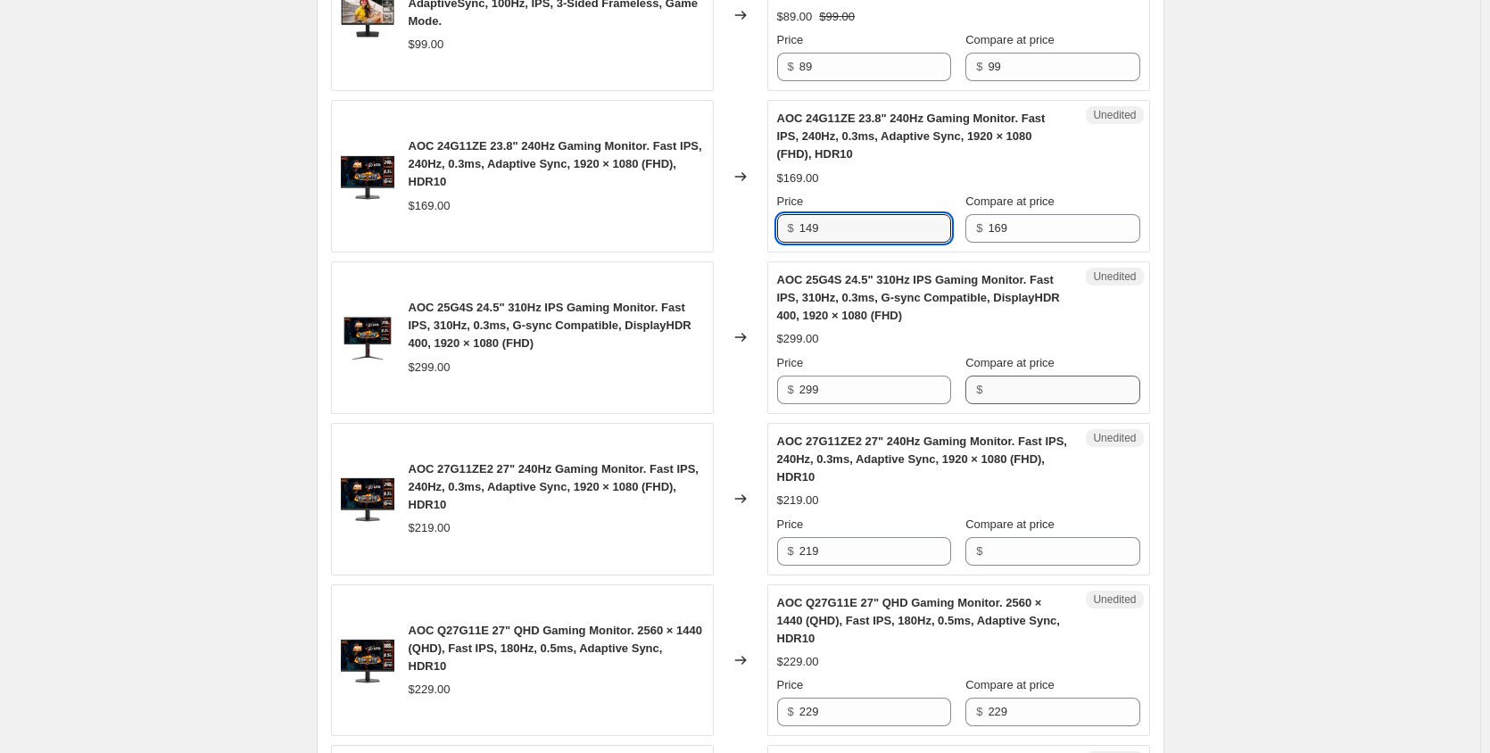
type input "149"
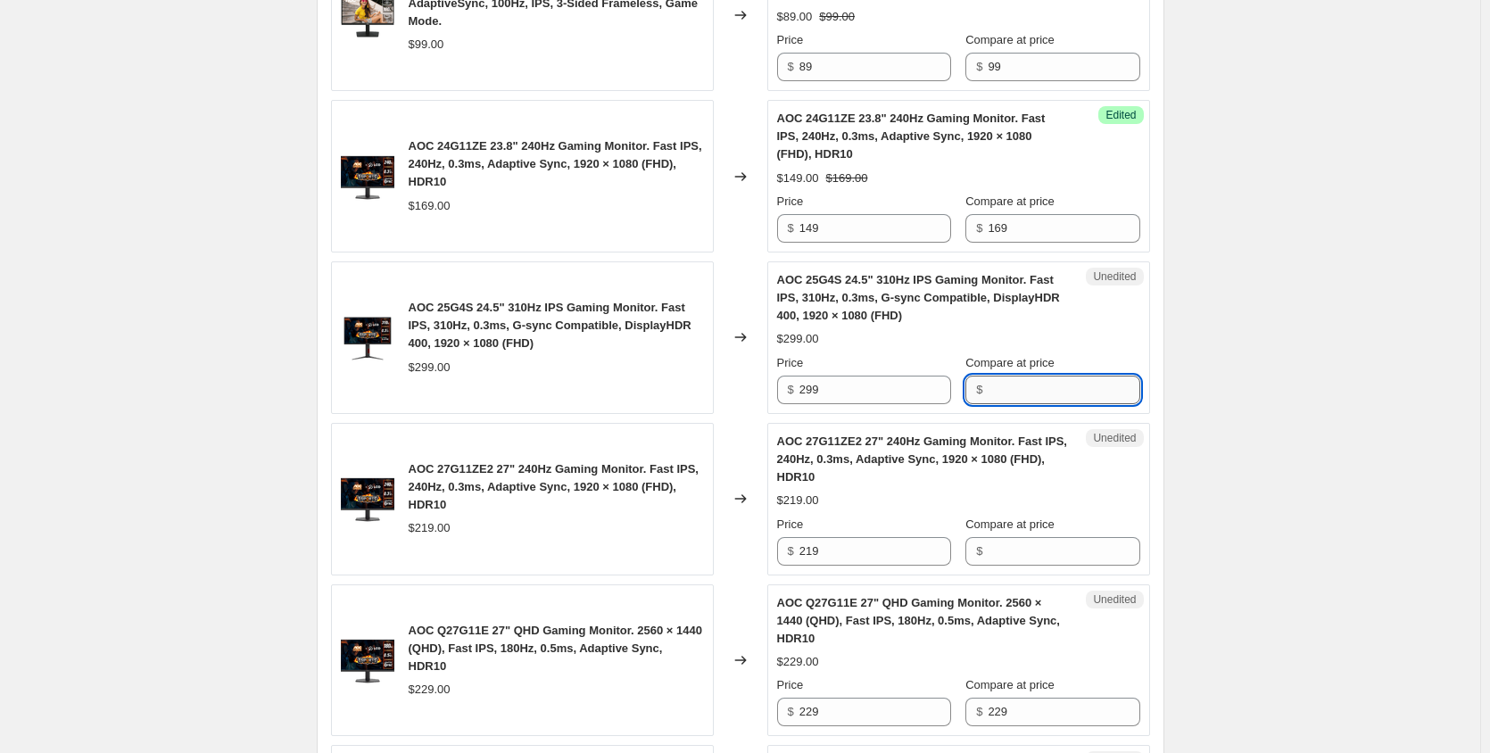
click at [1035, 395] on input "Compare at price" at bounding box center [1063, 390] width 152 height 29
type input "299"
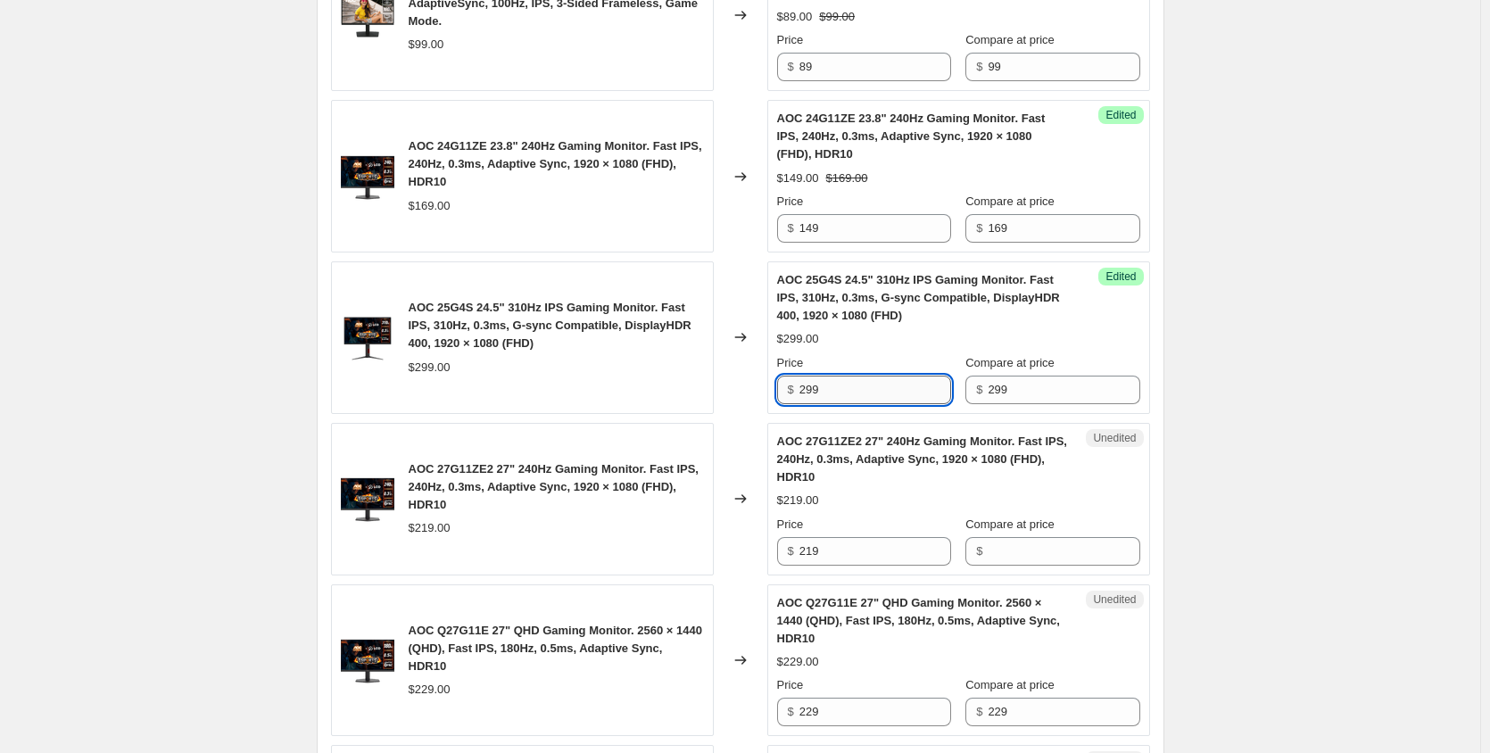
click at [832, 381] on input "299" at bounding box center [875, 390] width 152 height 29
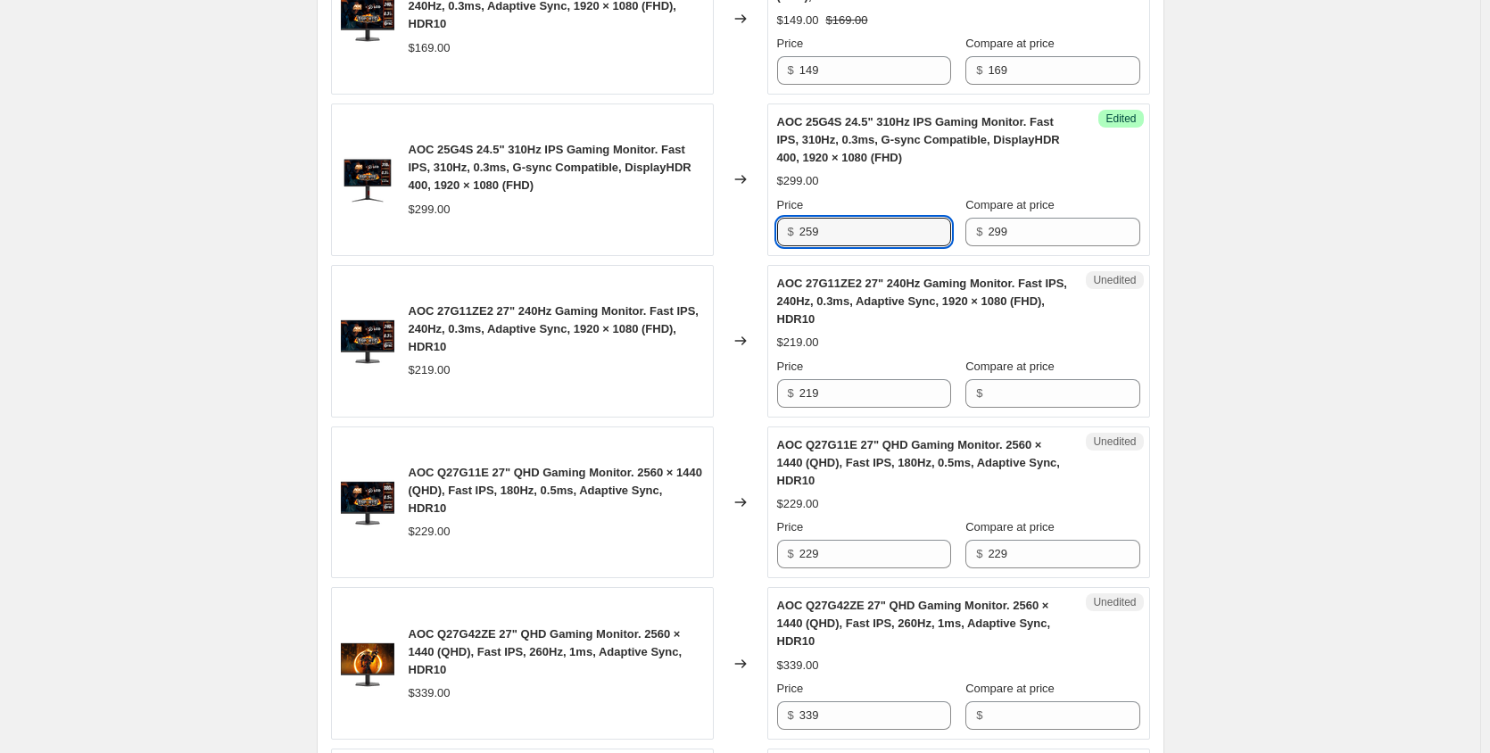
scroll to position [1522, 0]
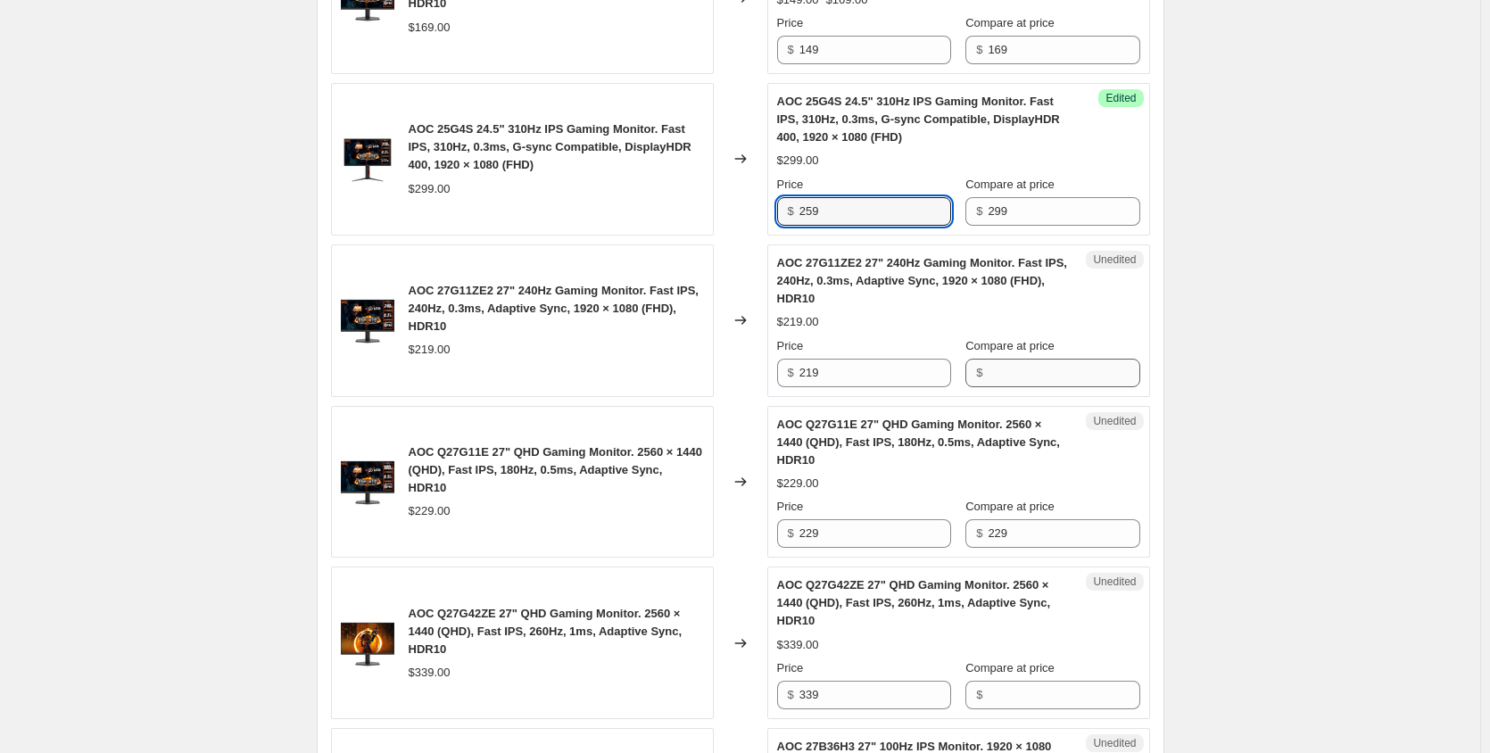
type input "259"
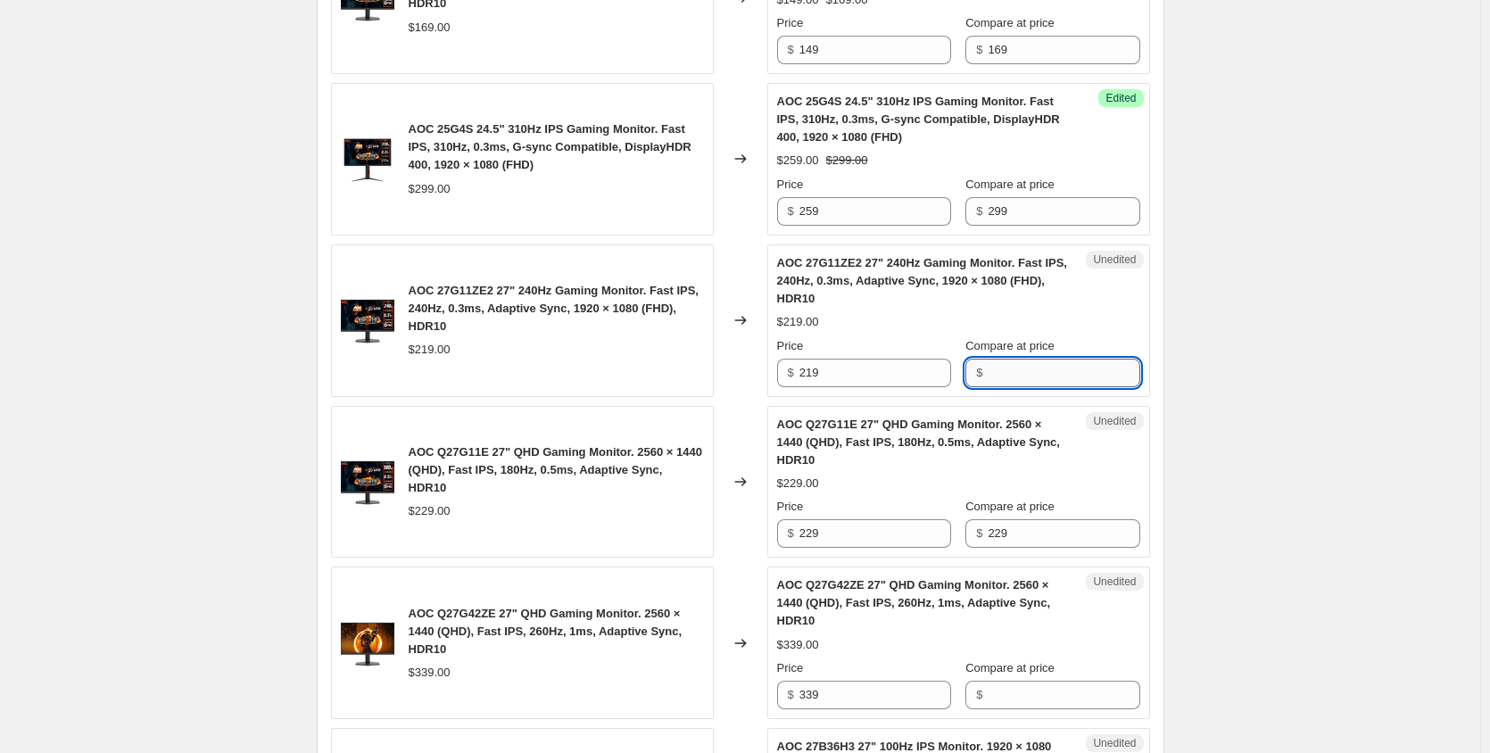
click at [1008, 379] on input "Compare at price" at bounding box center [1063, 373] width 152 height 29
type input "219"
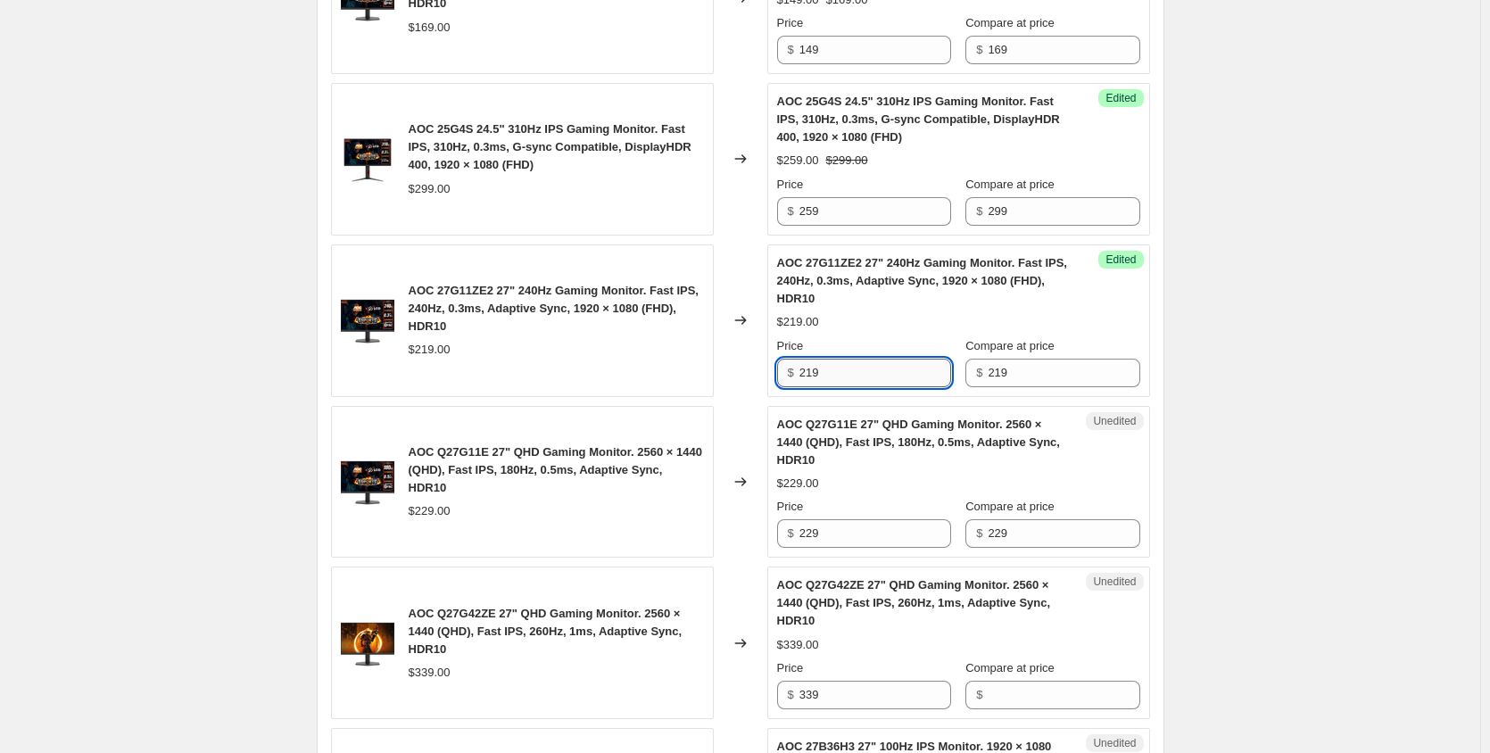
click at [825, 377] on input "219" at bounding box center [875, 373] width 152 height 29
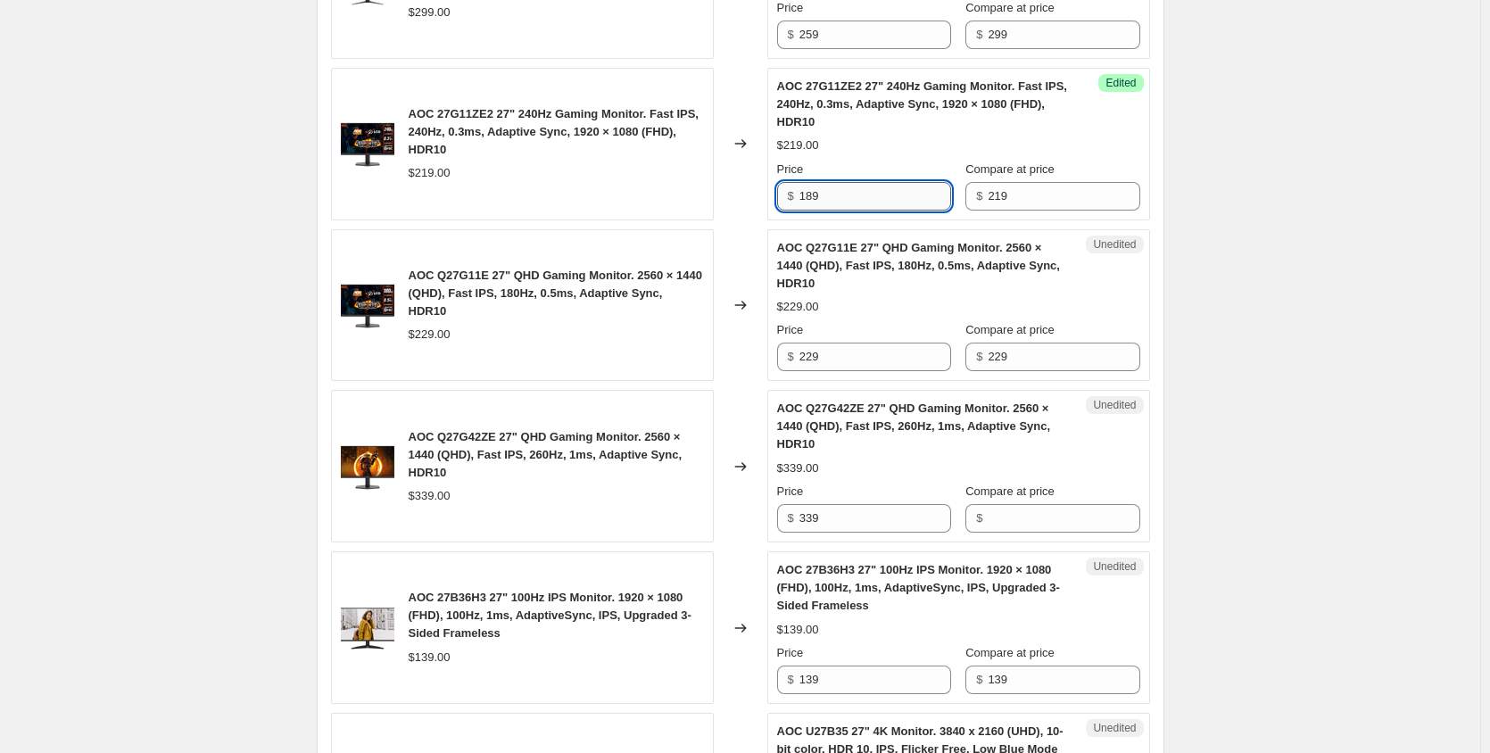
scroll to position [1700, 0]
type input "189"
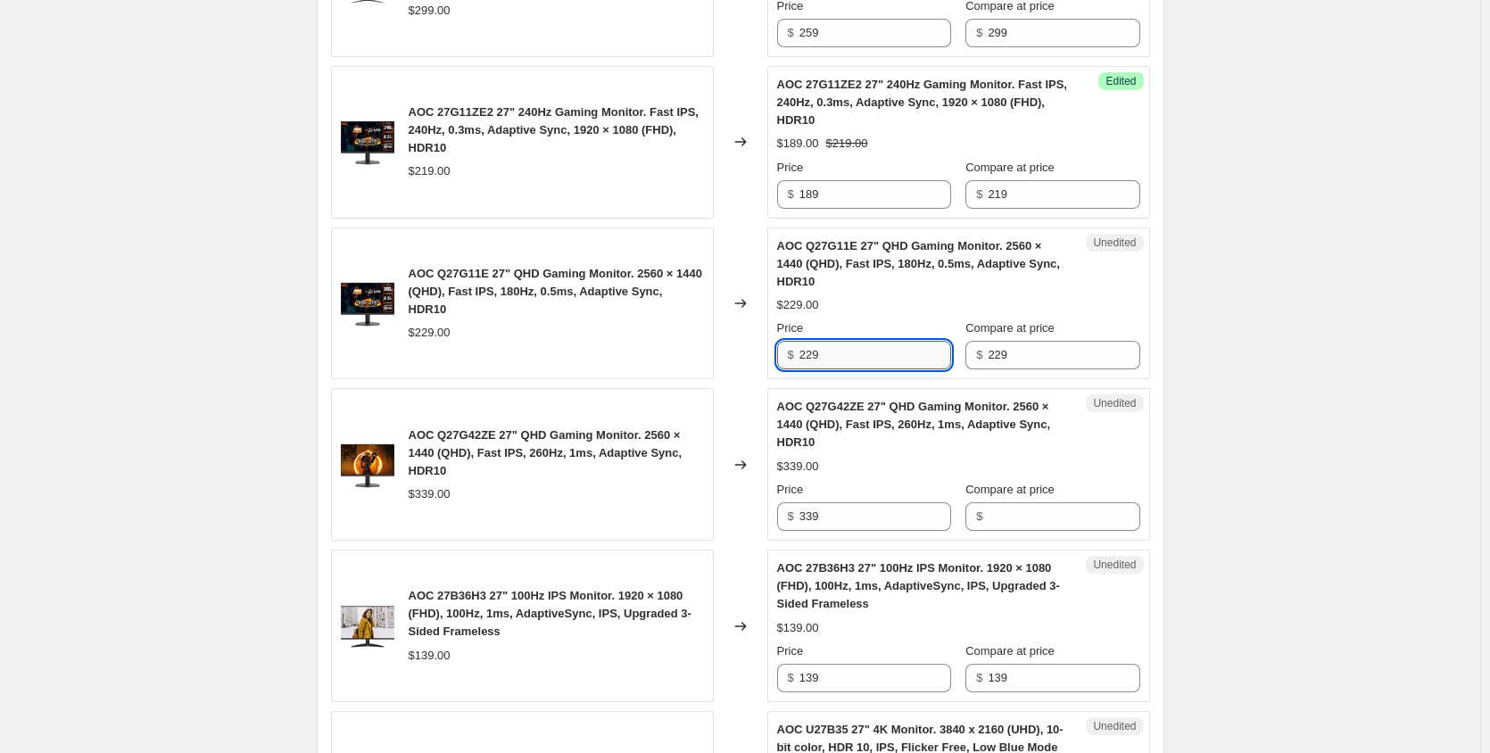
click at [863, 359] on input "229" at bounding box center [875, 355] width 152 height 29
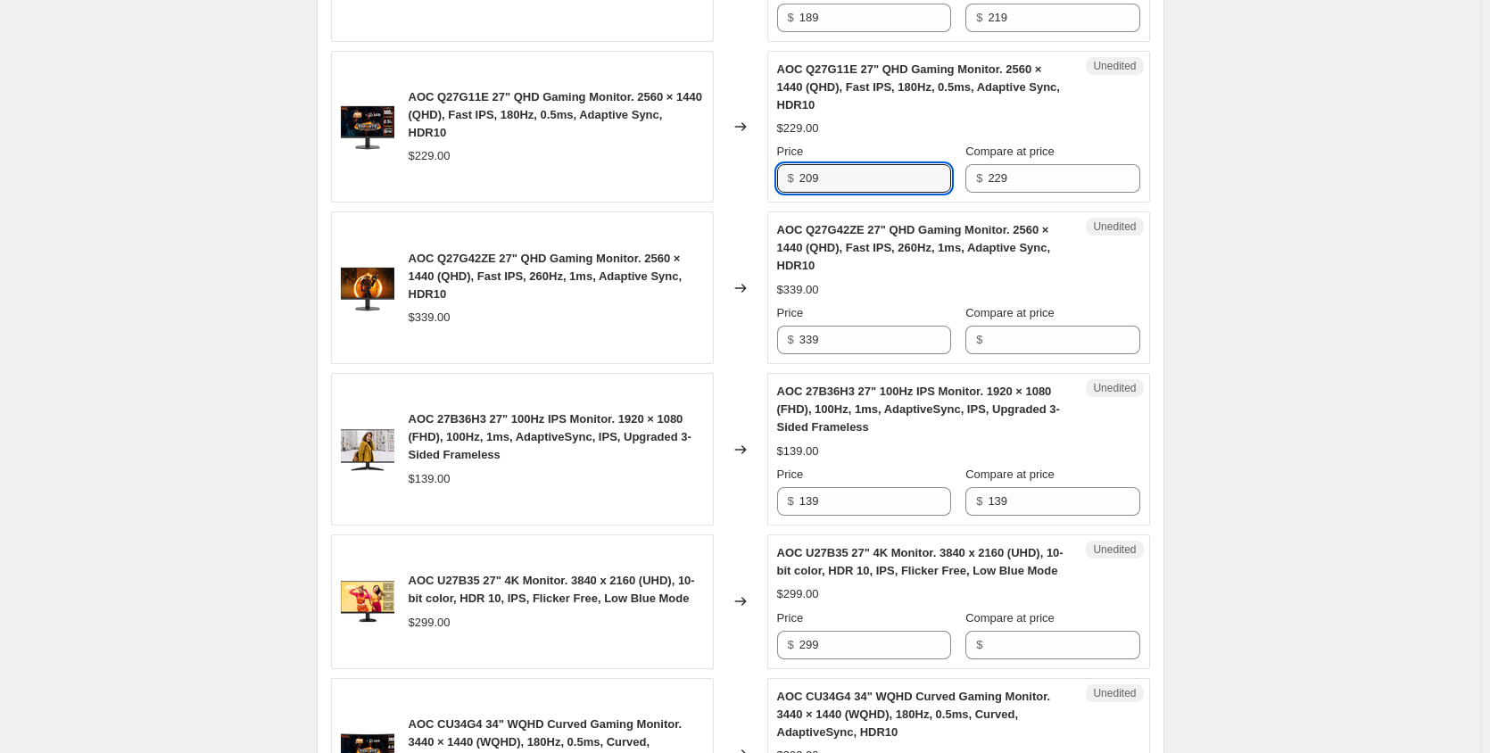
scroll to position [1879, 0]
type input "209"
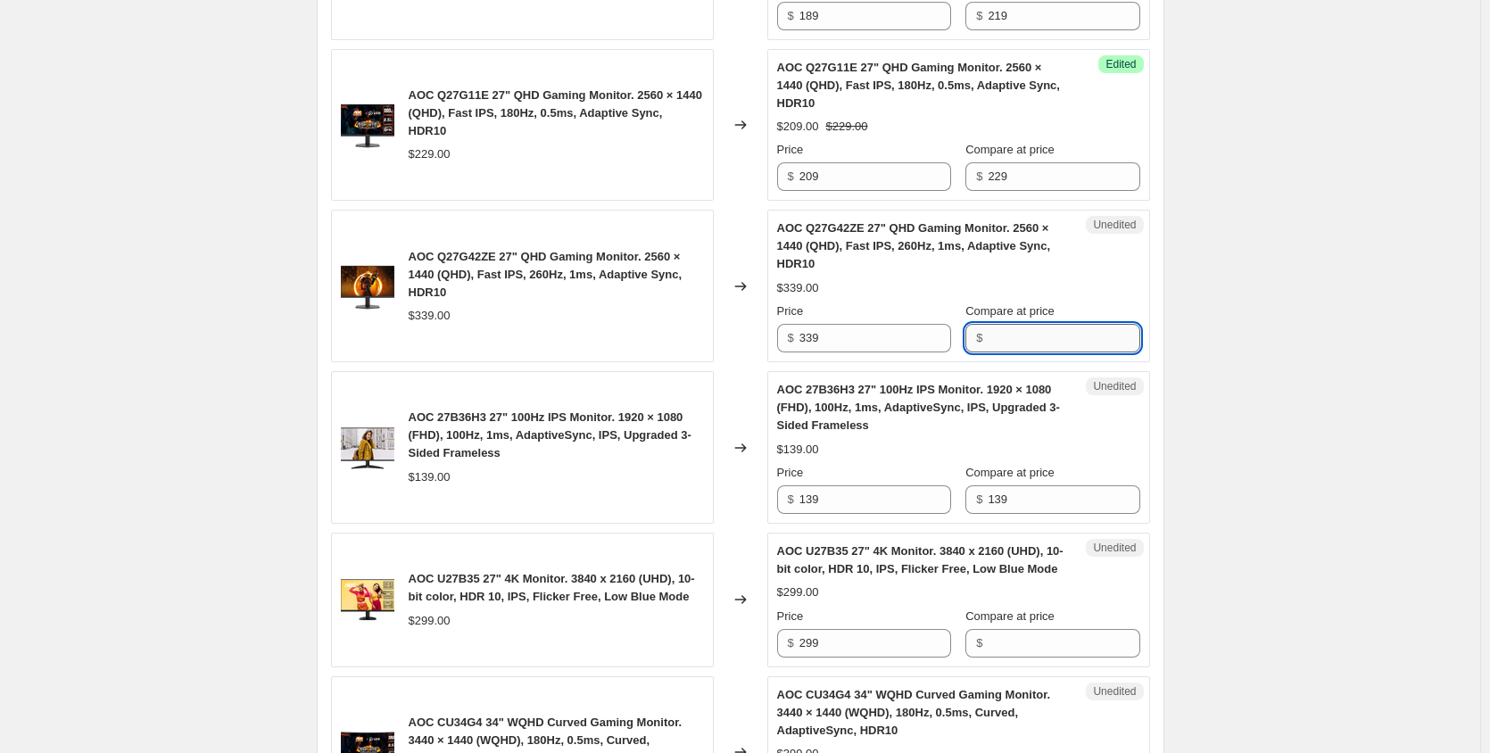
click at [1018, 334] on input "Compare at price" at bounding box center [1063, 338] width 152 height 29
click at [840, 336] on input "339" at bounding box center [875, 338] width 152 height 29
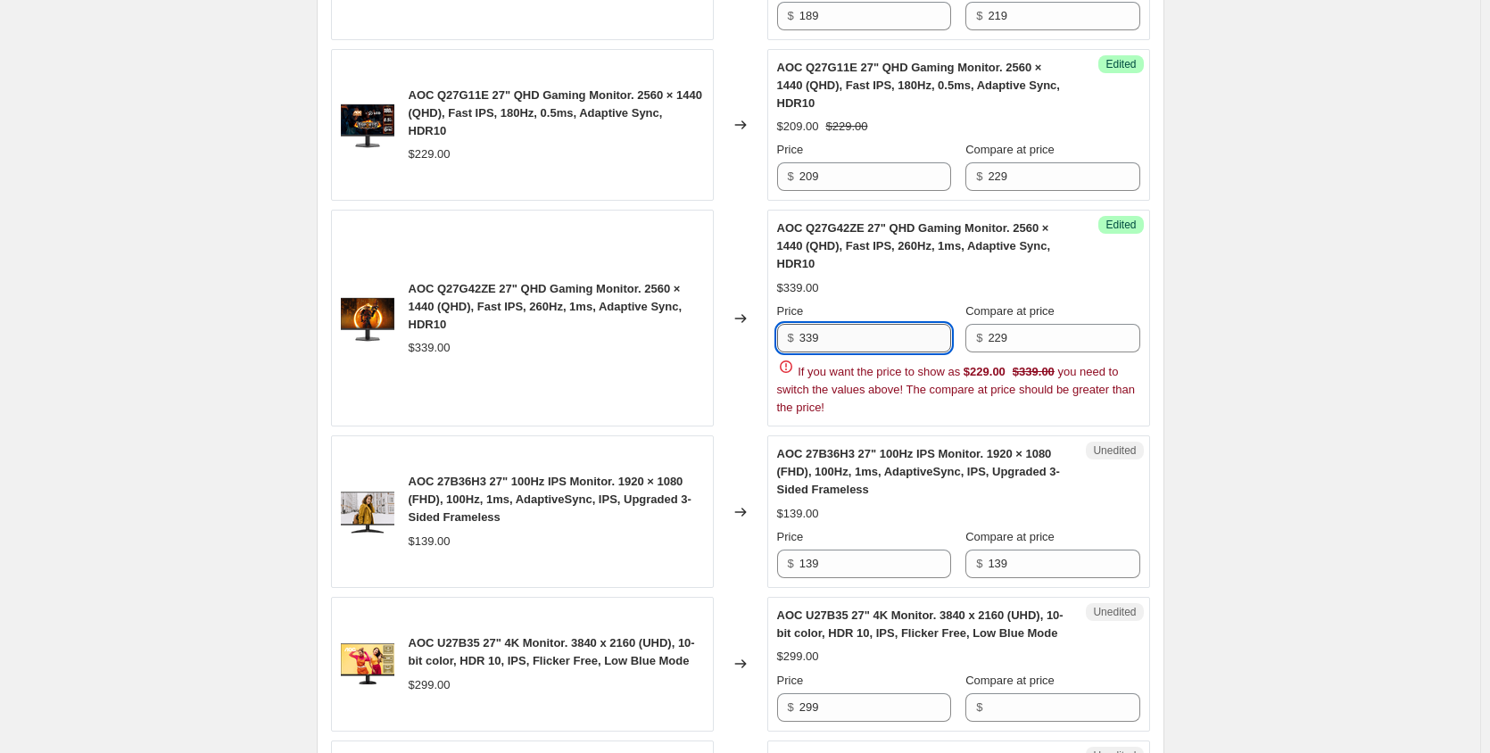
click at [839, 336] on input "339" at bounding box center [875, 338] width 152 height 29
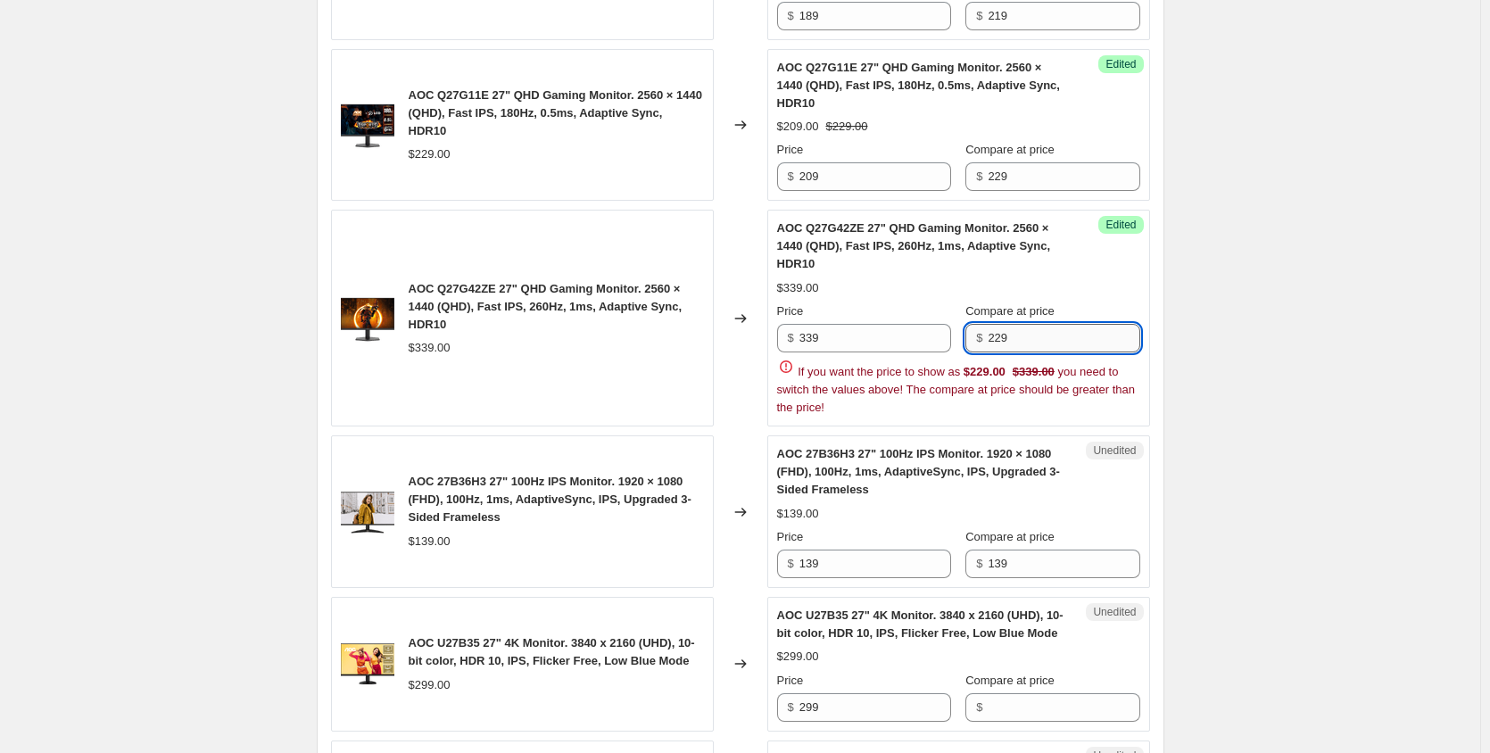
click at [1042, 339] on input "229" at bounding box center [1063, 338] width 152 height 29
type input "339"
click at [904, 297] on div "AOC Q27G42ZE 27" QHD Gaming Monitor. 2560 × 1440 (QHD), Fast IPS, 260Hz, 1ms, A…" at bounding box center [958, 317] width 363 height 197
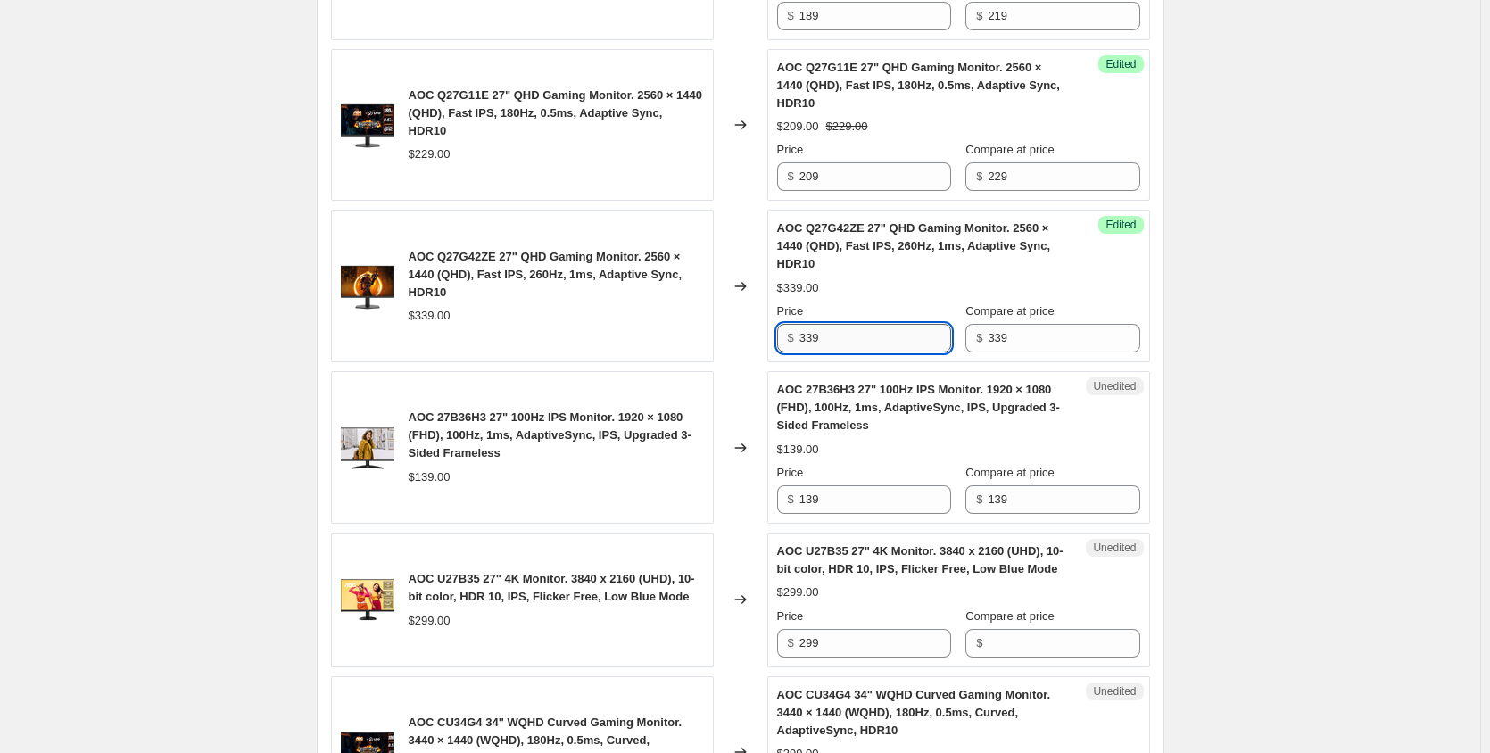
click at [849, 335] on input "339" at bounding box center [875, 338] width 152 height 29
type input "299"
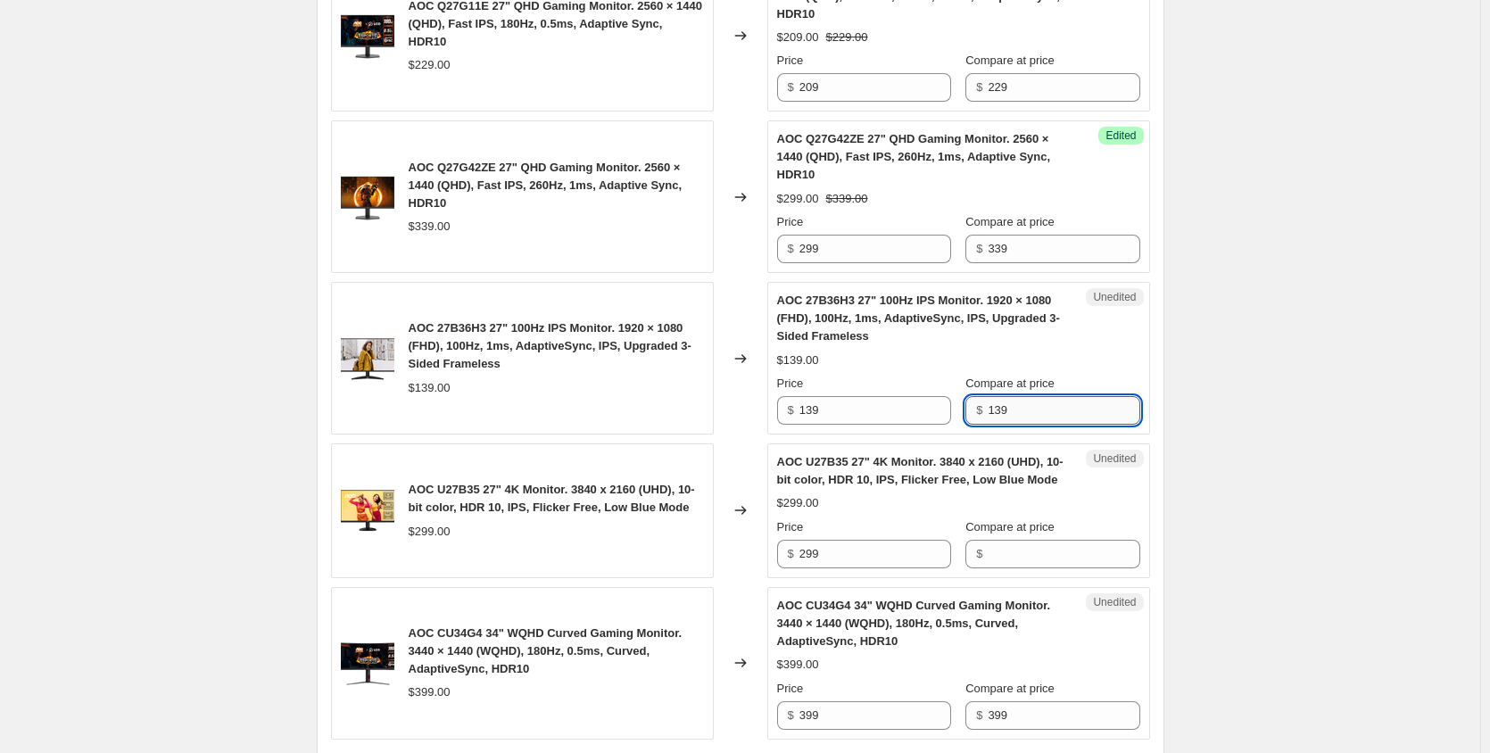
click at [1032, 411] on input "139" at bounding box center [1063, 410] width 152 height 29
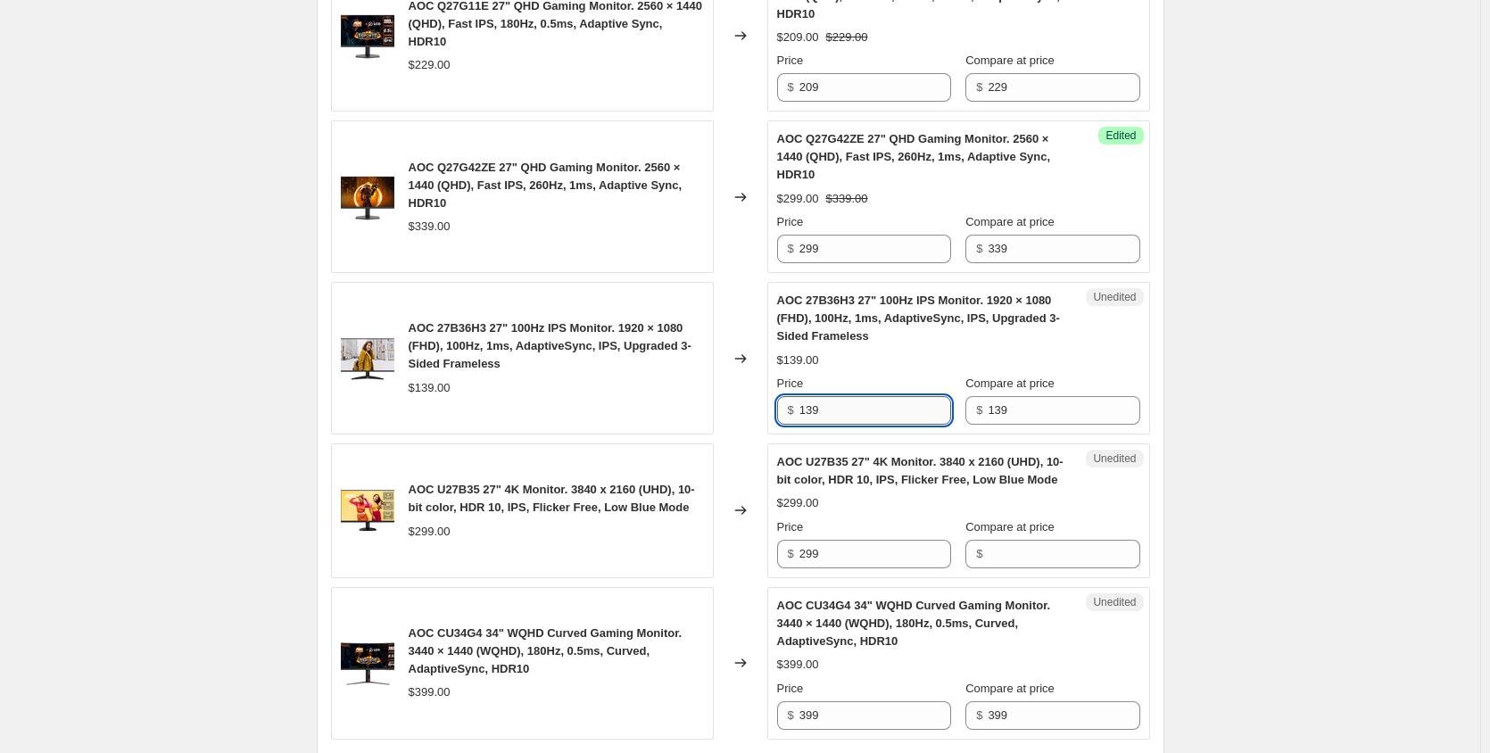
click at [859, 415] on input "139" at bounding box center [875, 410] width 152 height 29
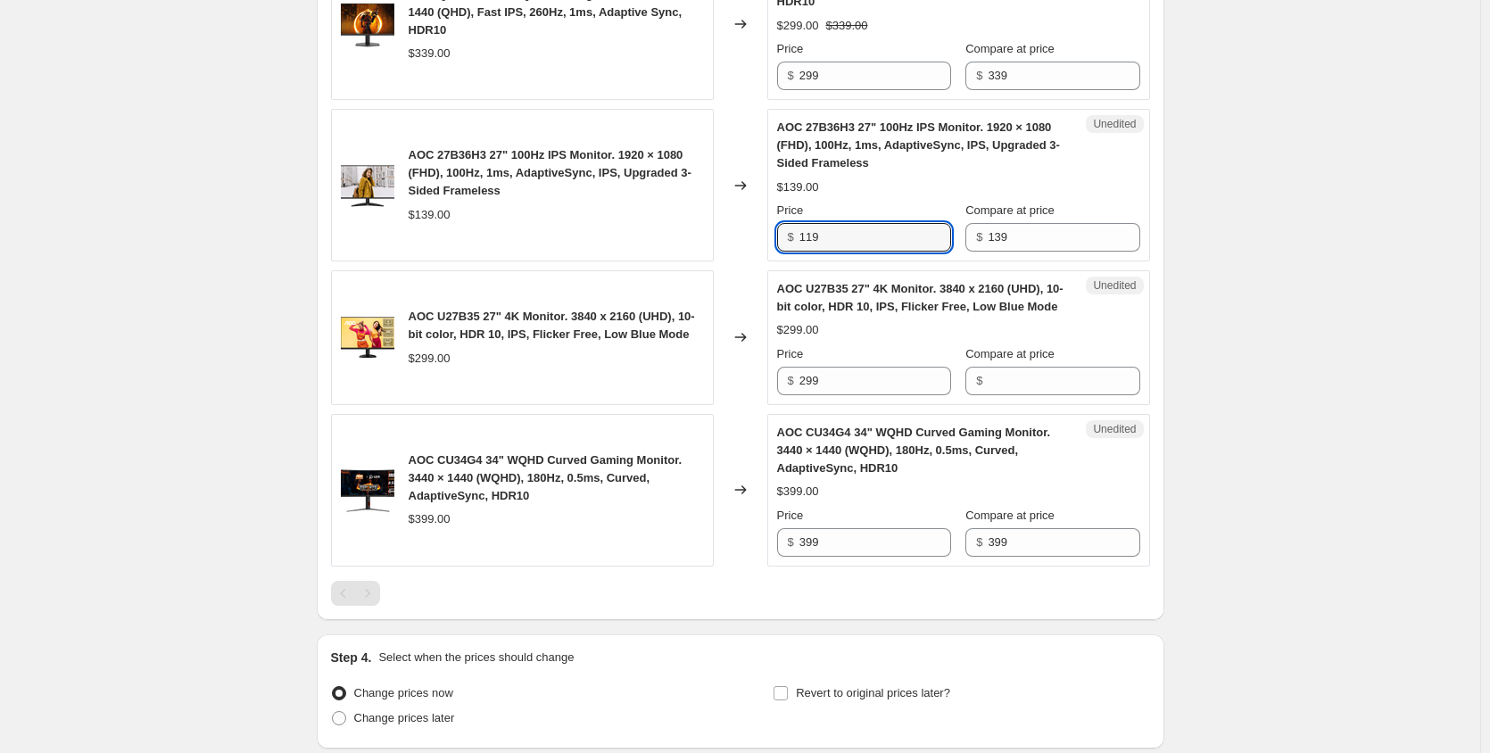
scroll to position [2146, 0]
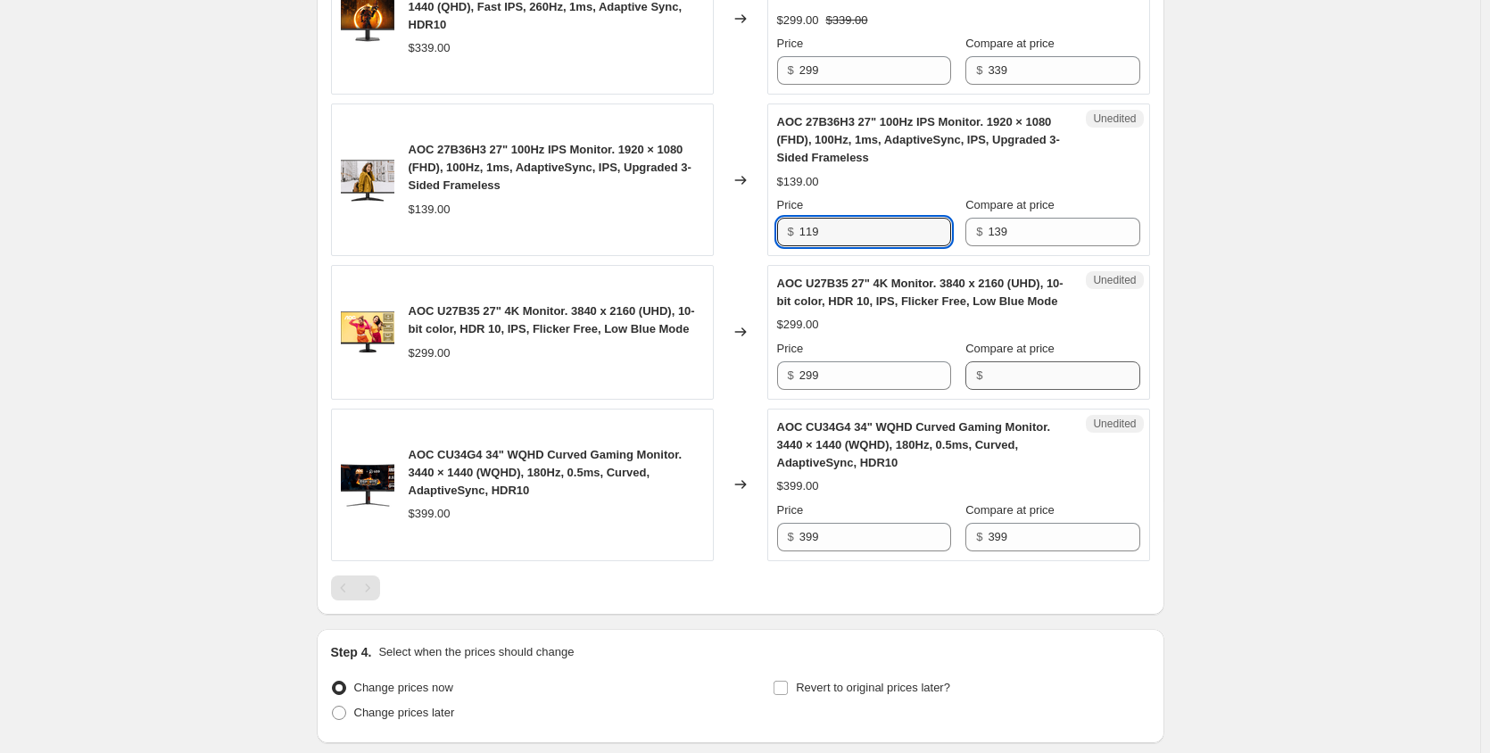
type input "119"
click at [1024, 376] on input "Compare at price" at bounding box center [1063, 375] width 152 height 29
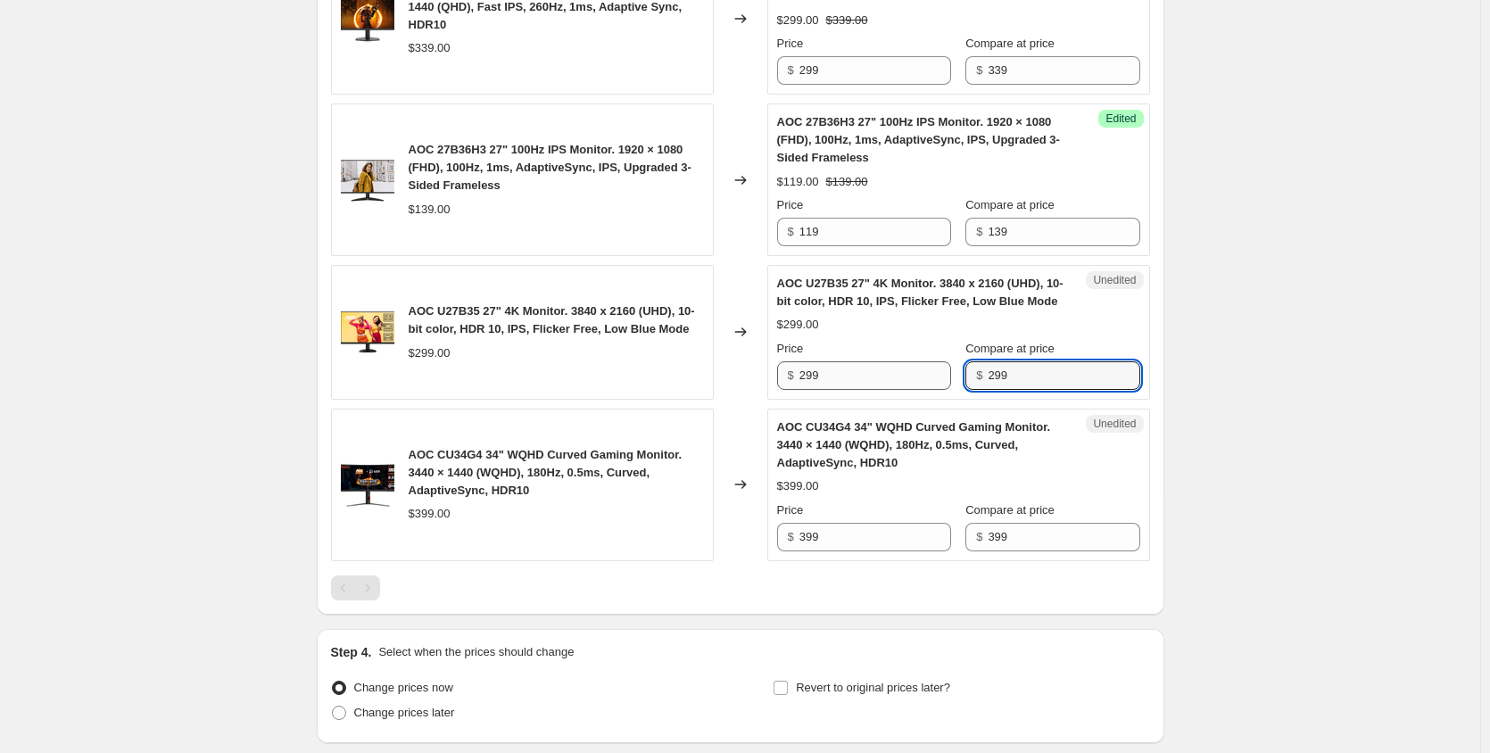
type input "299"
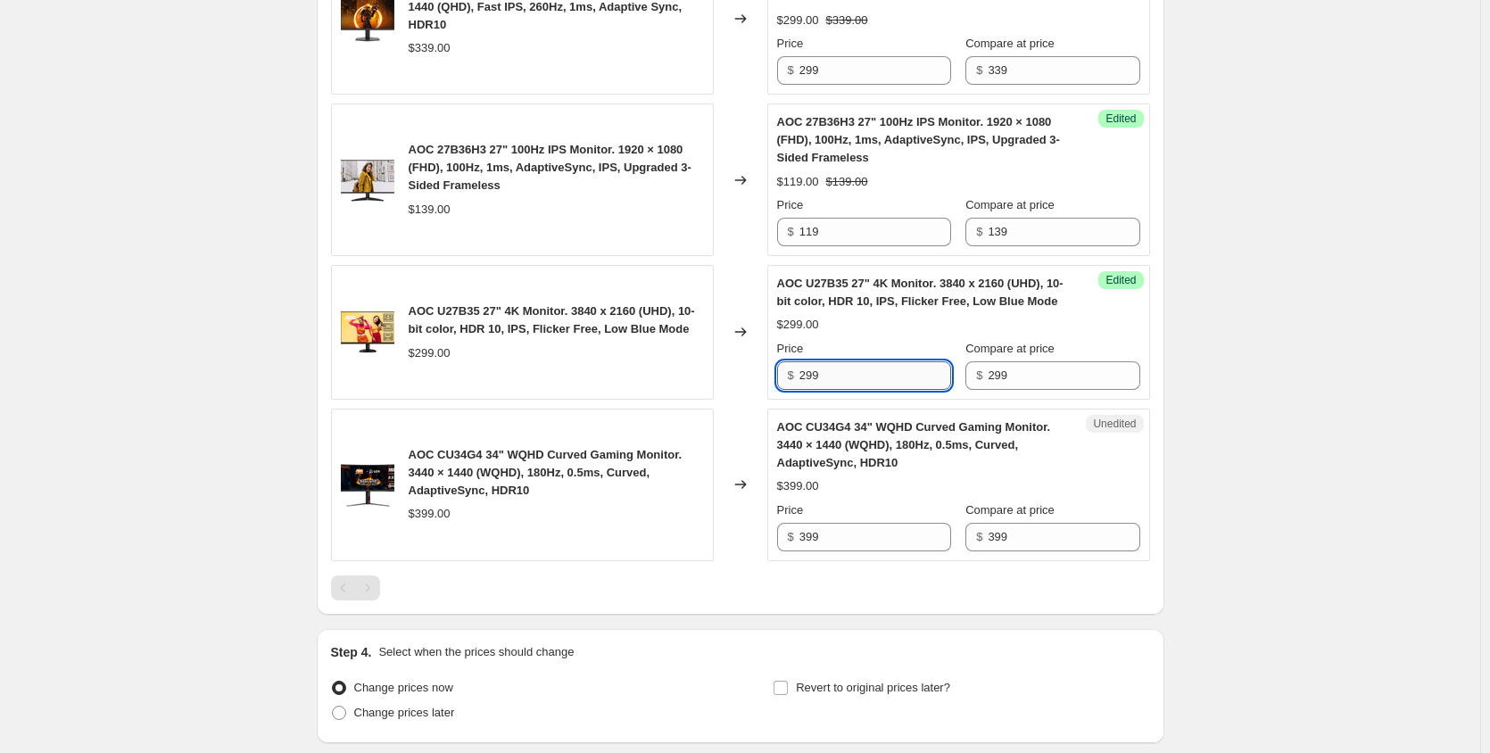
click at [887, 367] on input "299" at bounding box center [875, 375] width 152 height 29
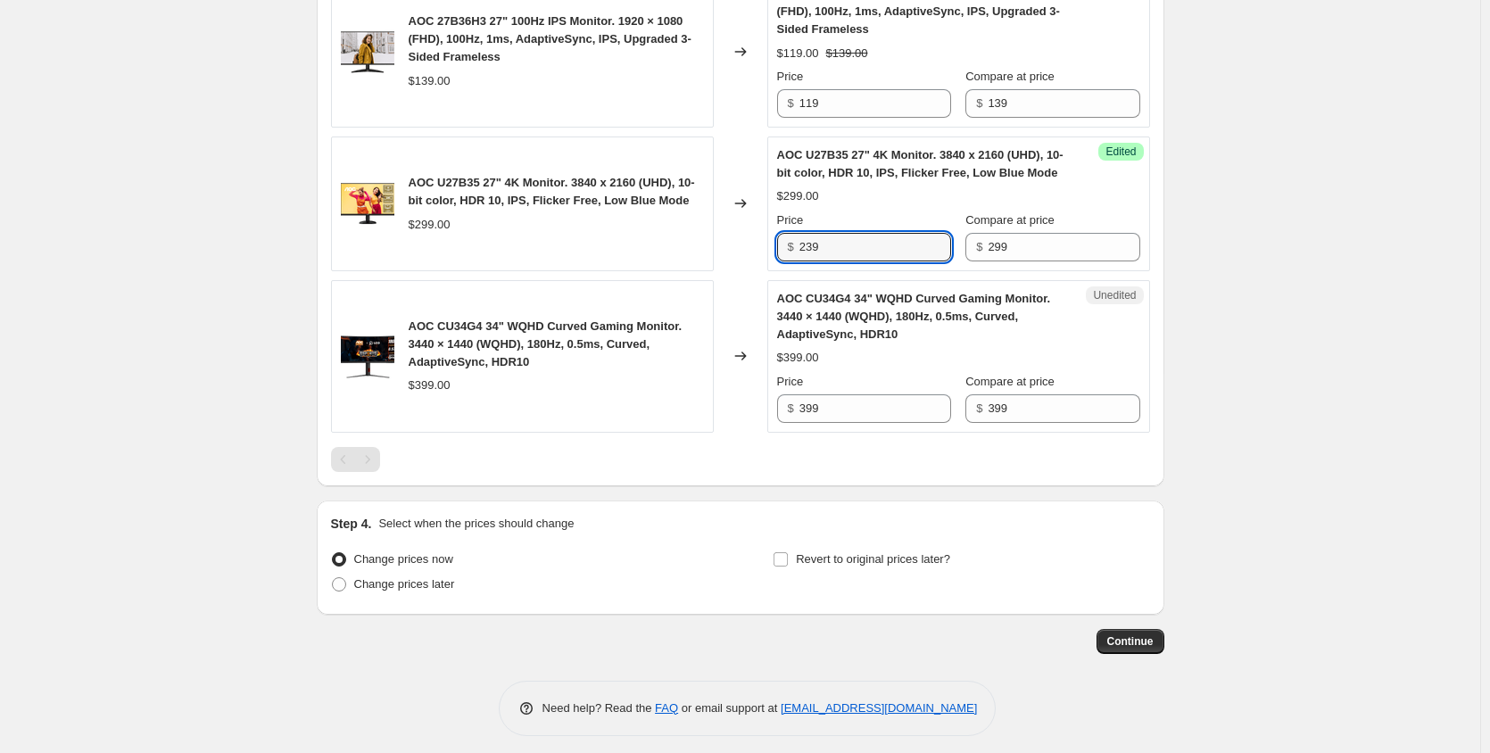
scroll to position [2284, 0]
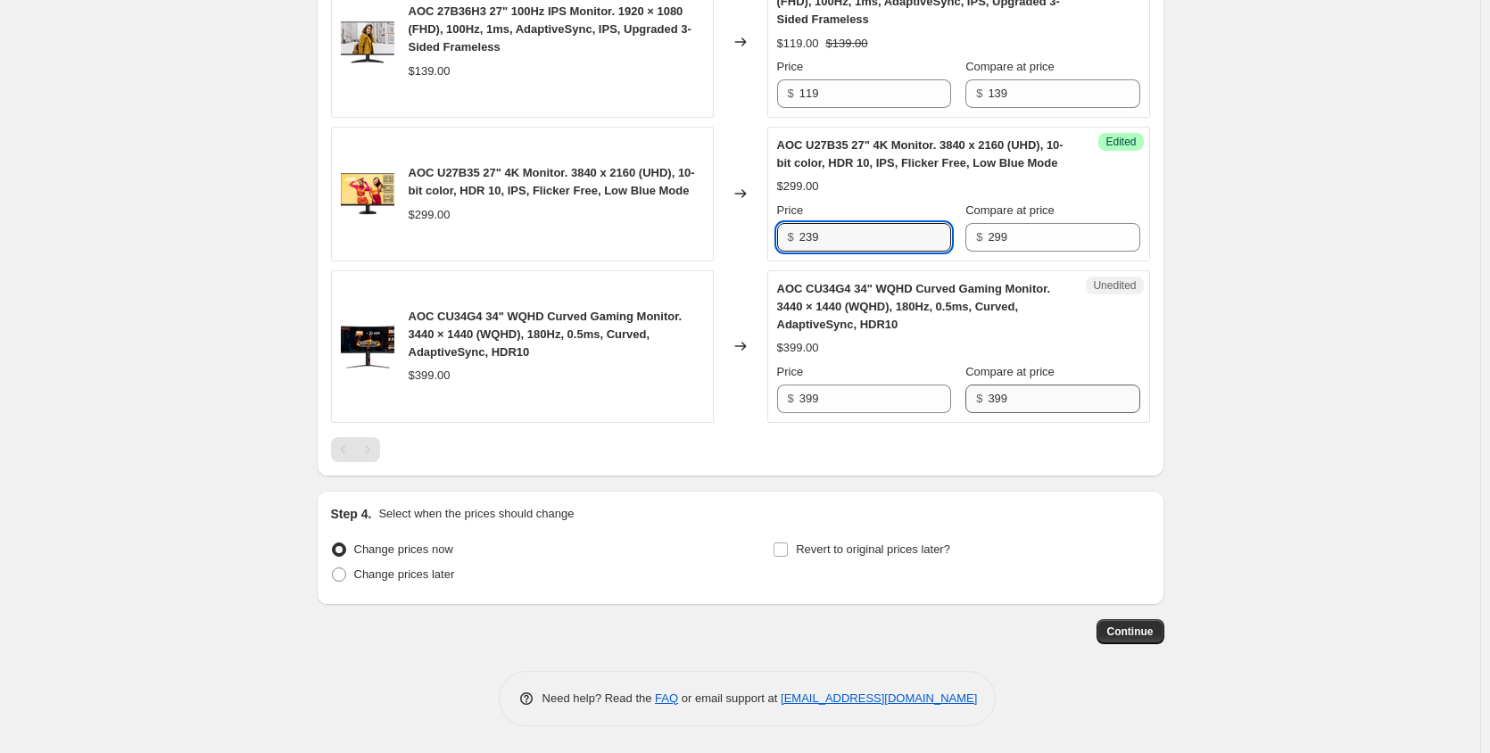
type input "239"
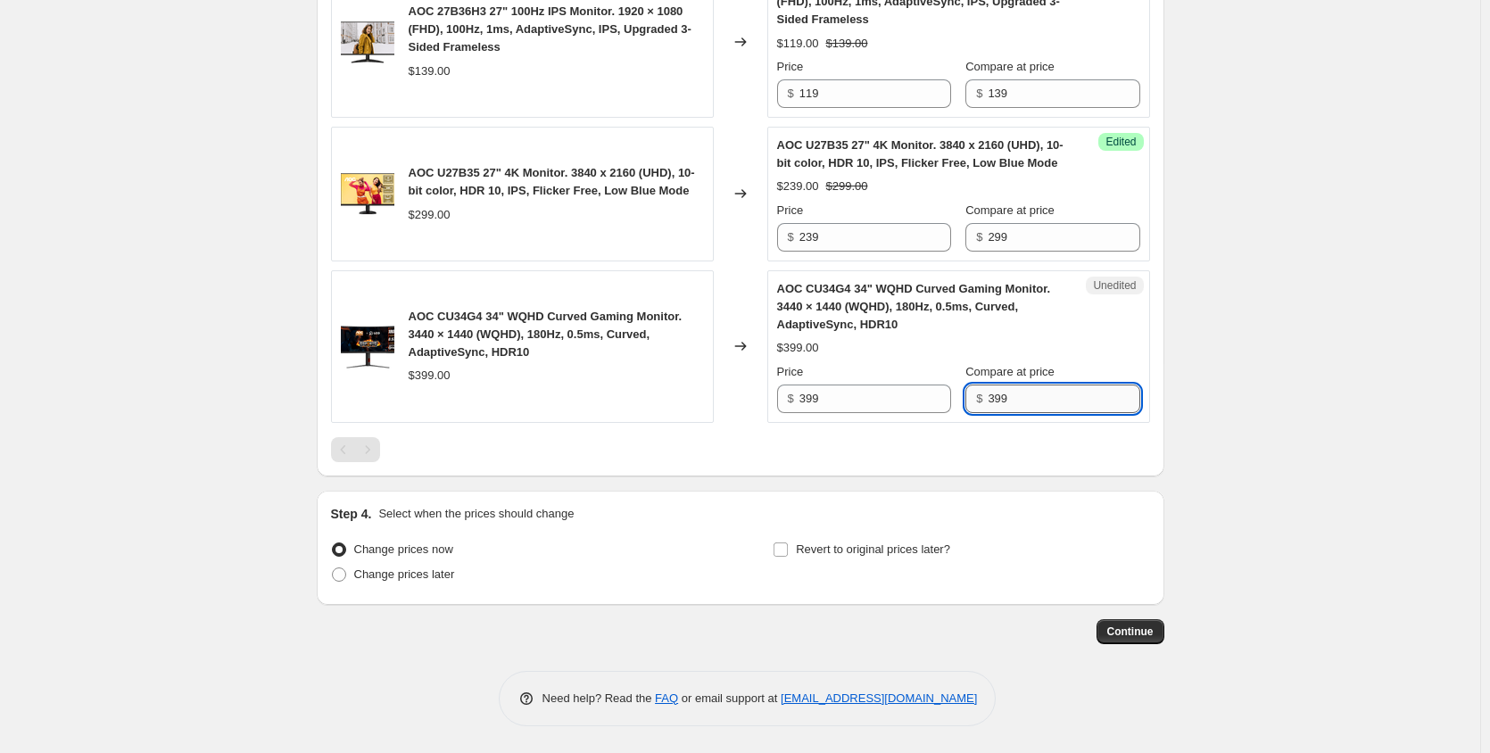
click at [1045, 400] on input "399" at bounding box center [1063, 398] width 152 height 29
click at [878, 404] on input "399" at bounding box center [875, 398] width 152 height 29
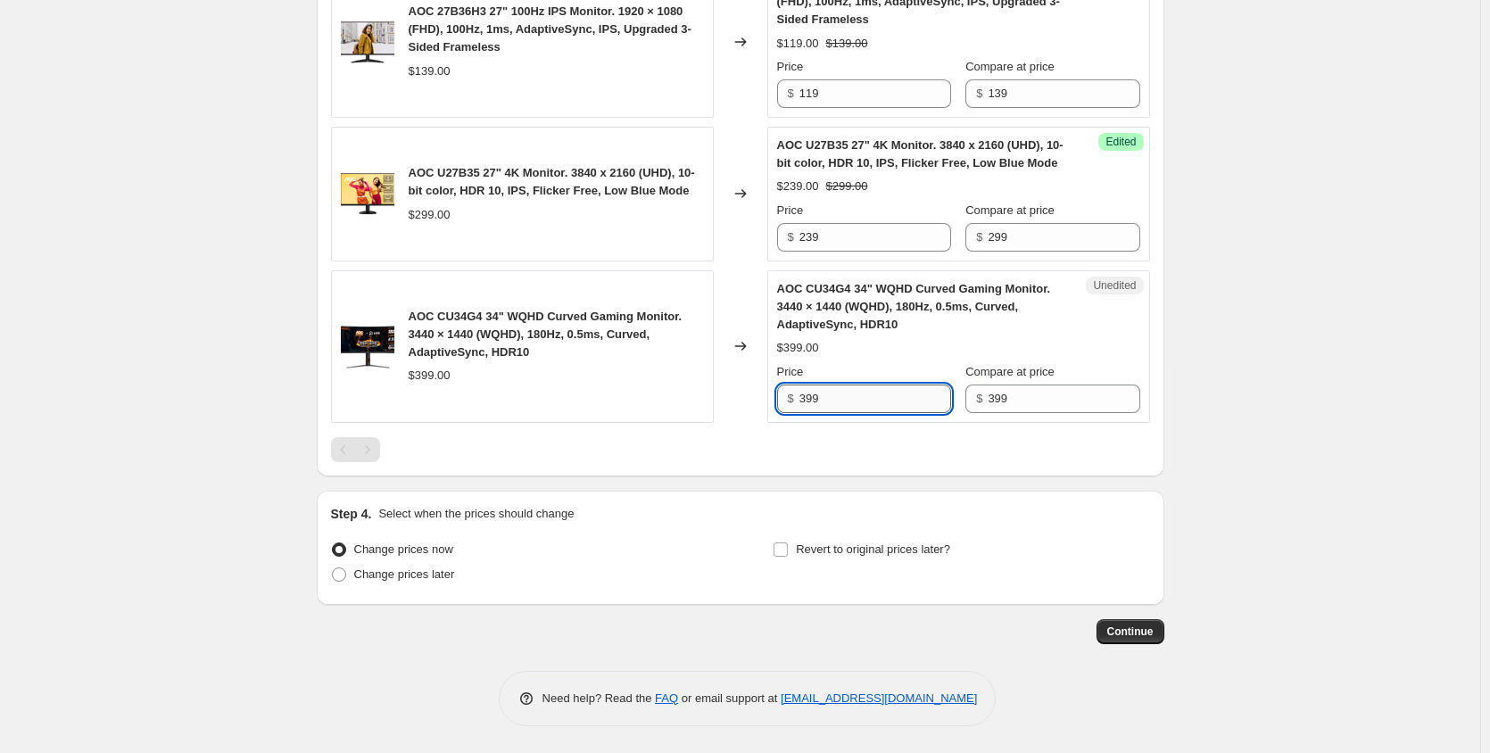
click at [878, 404] on input "399" at bounding box center [875, 398] width 152 height 29
type input "359"
click at [886, 443] on div at bounding box center [740, 449] width 819 height 25
click at [384, 574] on span "Change prices later" at bounding box center [404, 573] width 101 height 13
click at [333, 568] on input "Change prices later" at bounding box center [332, 567] width 1 height 1
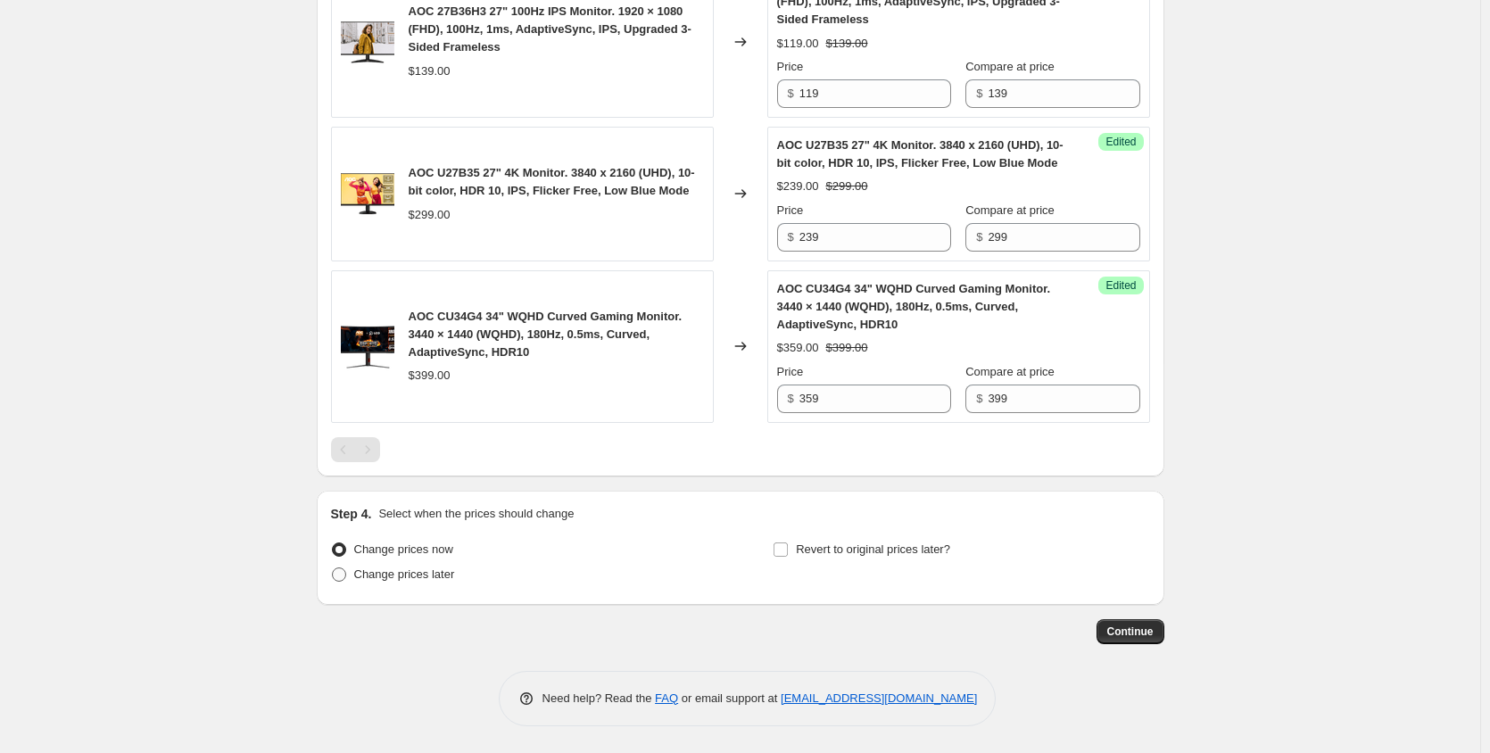
radio input "true"
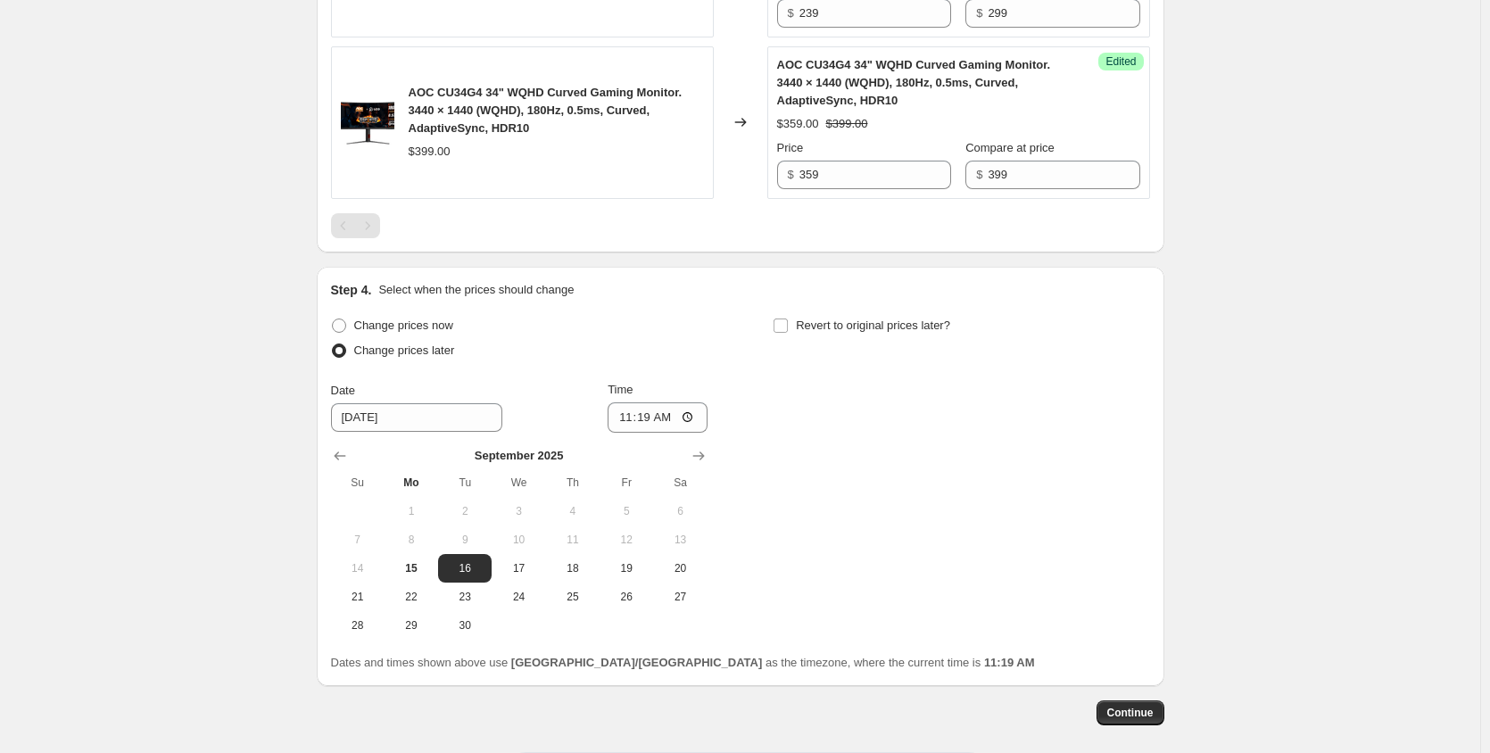
scroll to position [2552, 0]
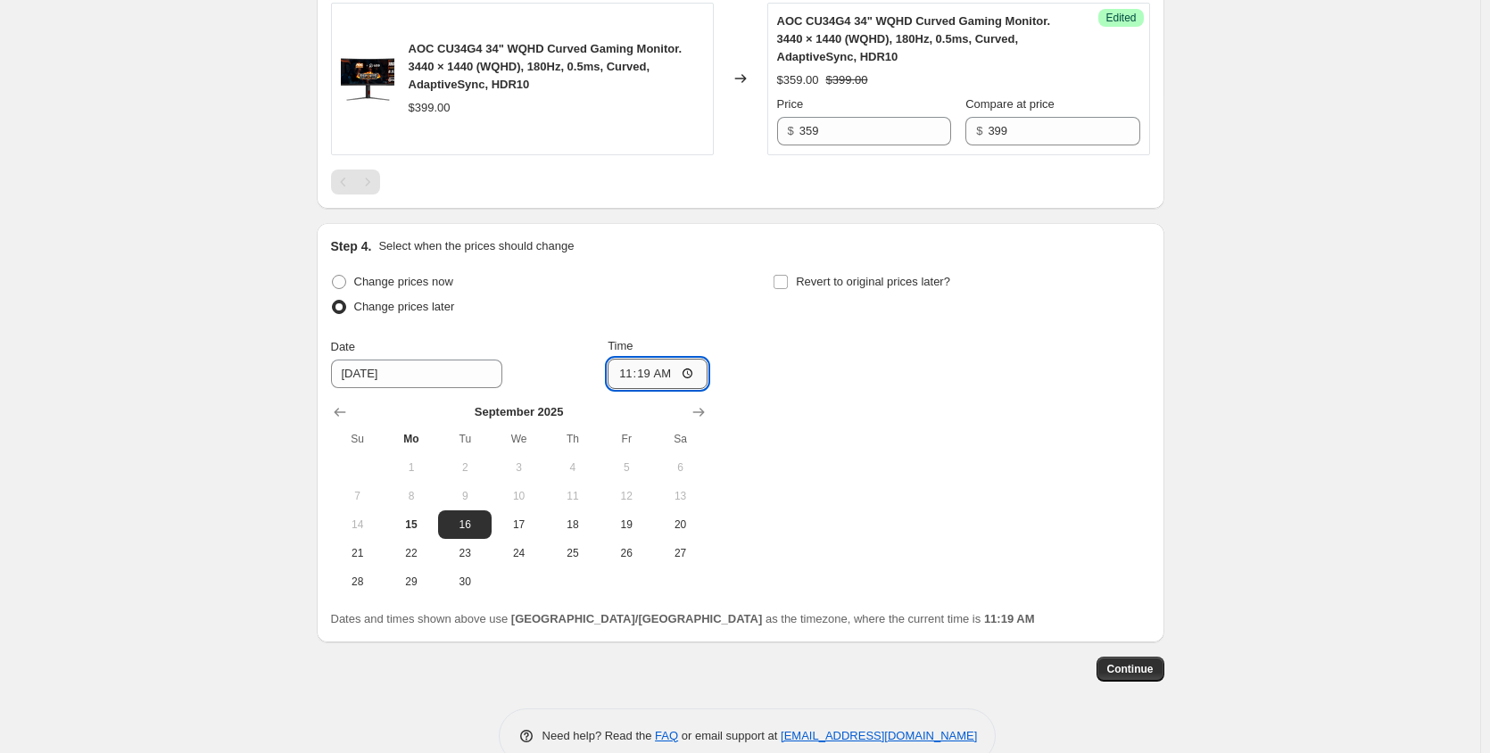
click at [629, 376] on input "11:19" at bounding box center [657, 374] width 100 height 30
type input "01:00"
click at [788, 280] on input "Revert to original prices later?" at bounding box center [780, 282] width 14 height 14
checkbox input "true"
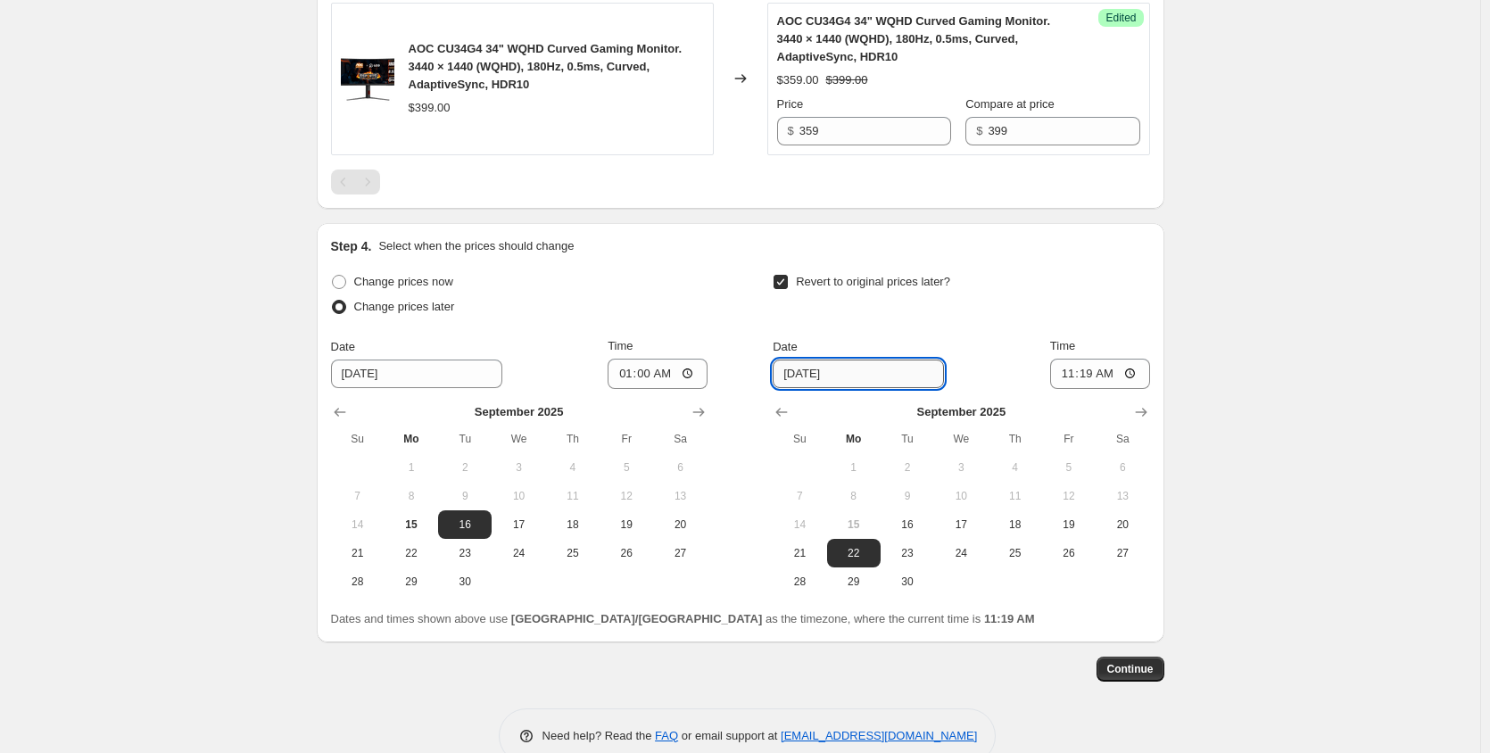
click at [877, 376] on input "[DATE]" at bounding box center [857, 373] width 171 height 29
click at [1132, 414] on button "Show next month, October 2025" at bounding box center [1140, 412] width 25 height 25
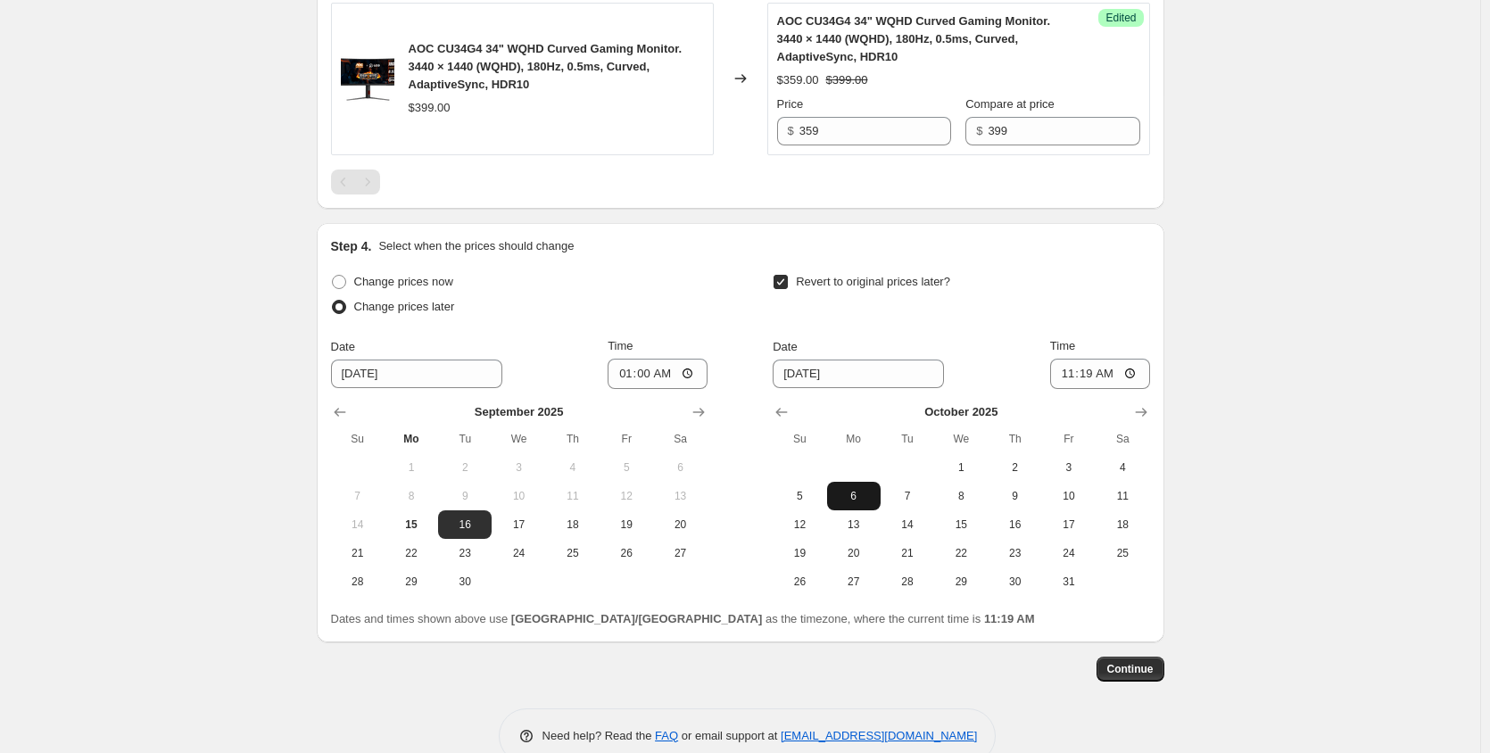
click at [867, 504] on button "6" at bounding box center [854, 496] width 54 height 29
type input "[DATE]"
click at [1075, 383] on input "11:19" at bounding box center [1100, 374] width 100 height 30
type input "23:59"
click at [1130, 673] on span "Continue" at bounding box center [1130, 669] width 46 height 14
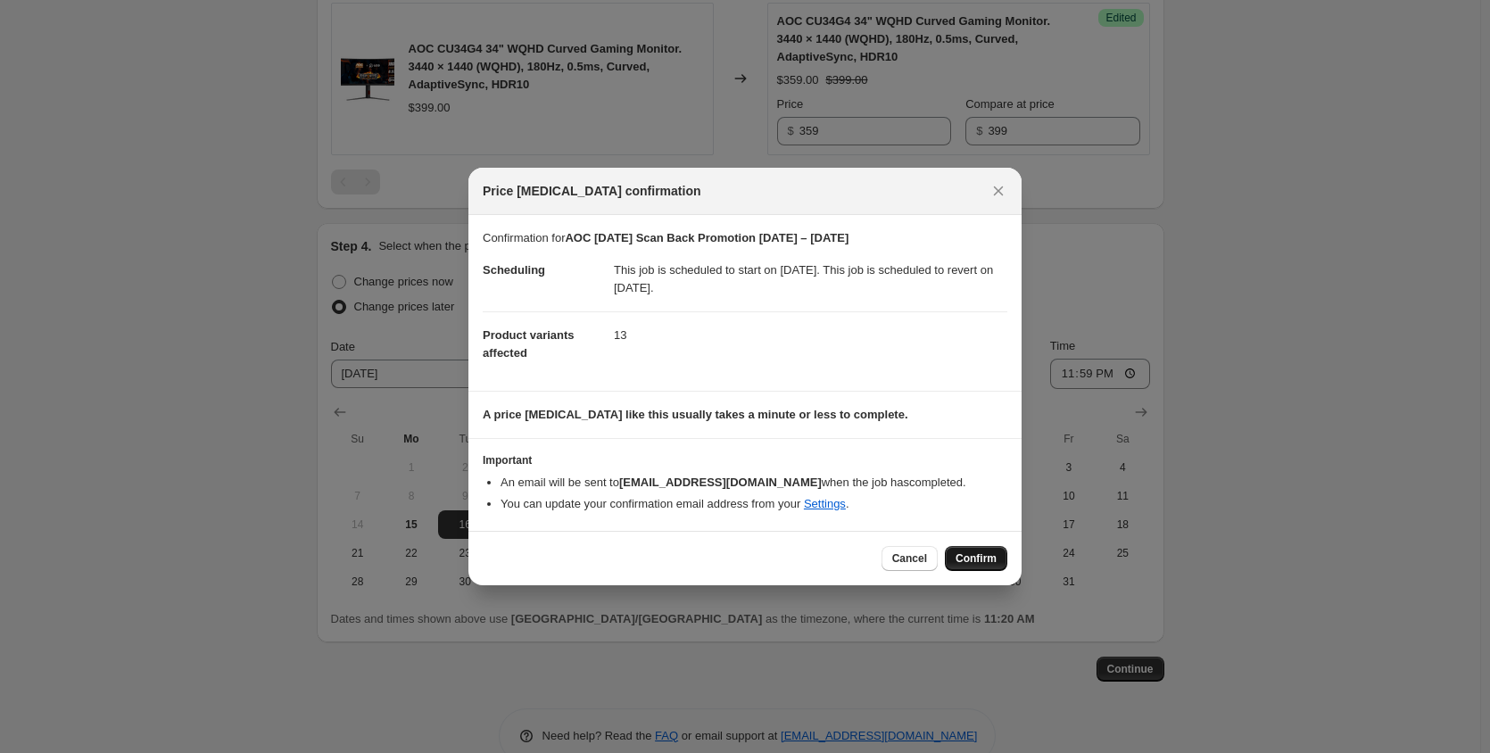
click at [979, 555] on span "Confirm" at bounding box center [975, 558] width 41 height 14
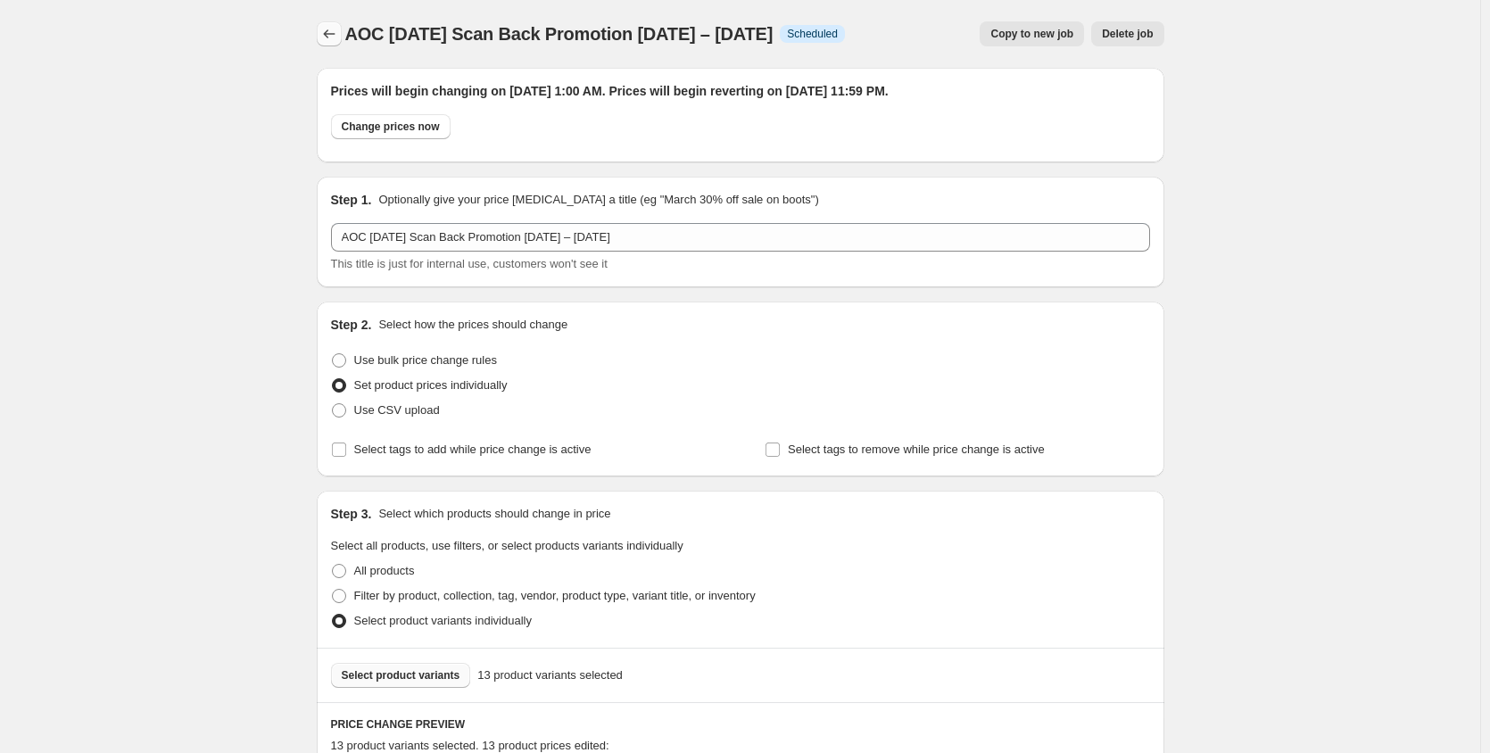
click at [329, 32] on icon "Price change jobs" at bounding box center [329, 34] width 18 height 18
